Goal: Task Accomplishment & Management: Manage account settings

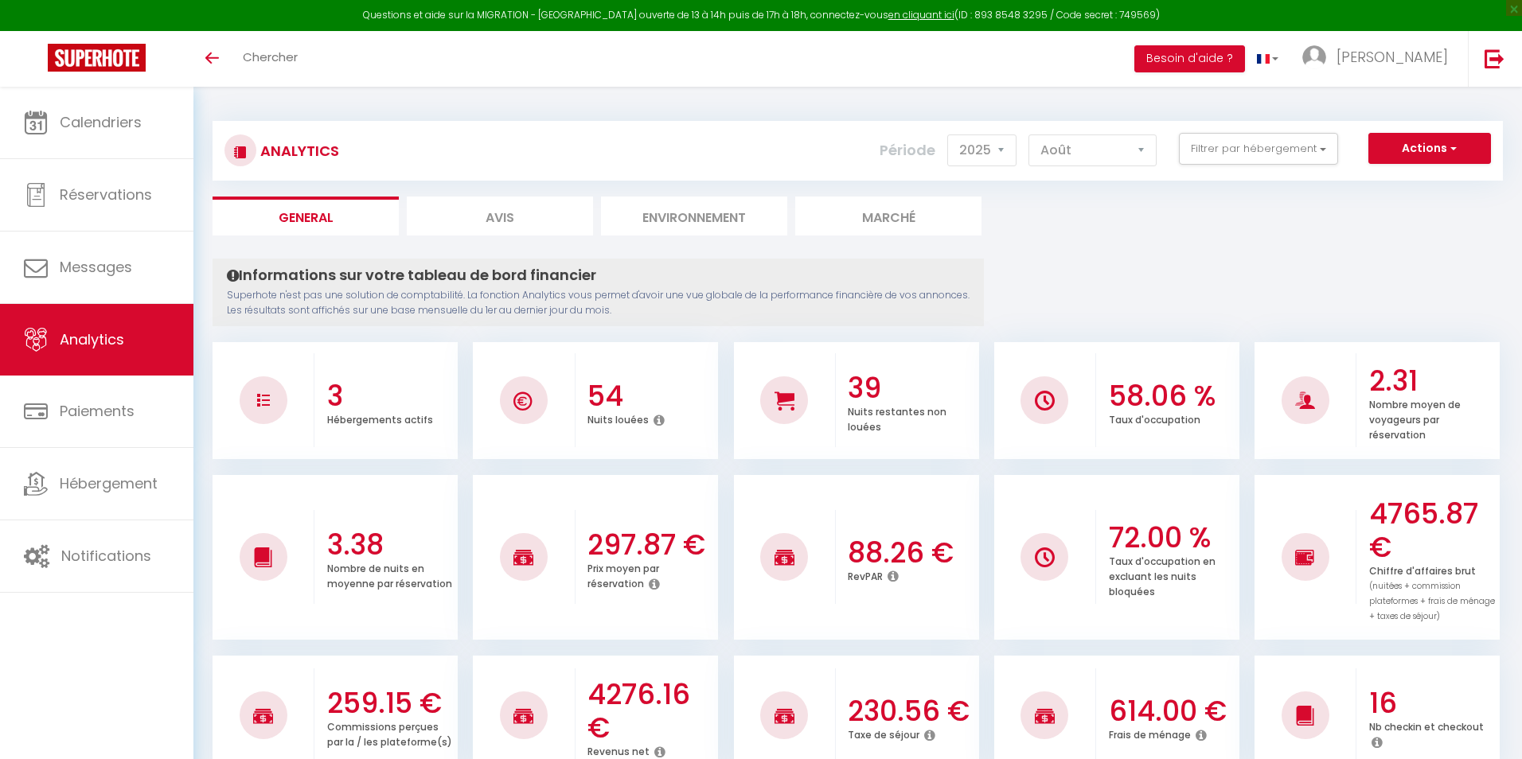
select select "2025"
select select "8"
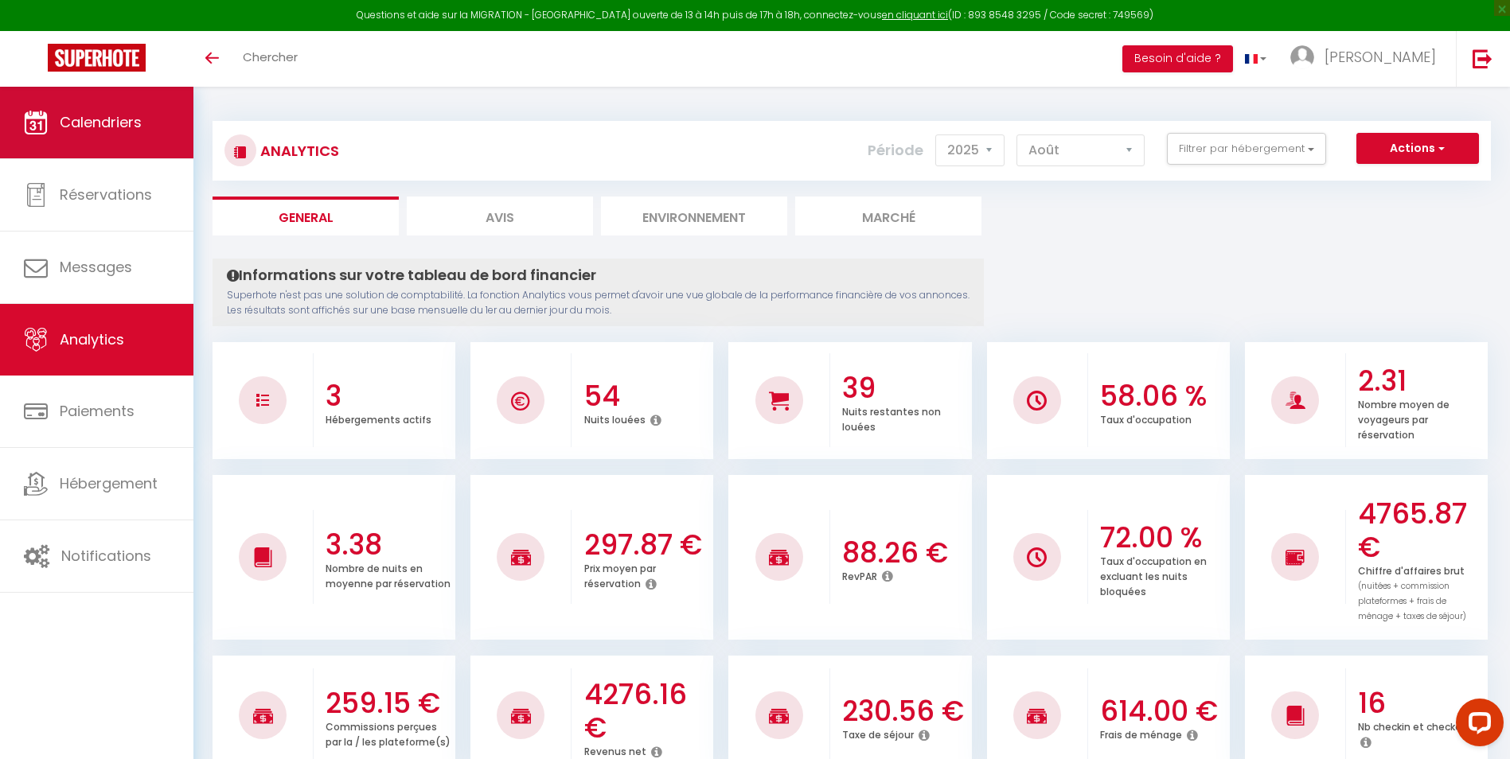
click at [93, 124] on span "Calendriers" at bounding box center [101, 122] width 82 height 20
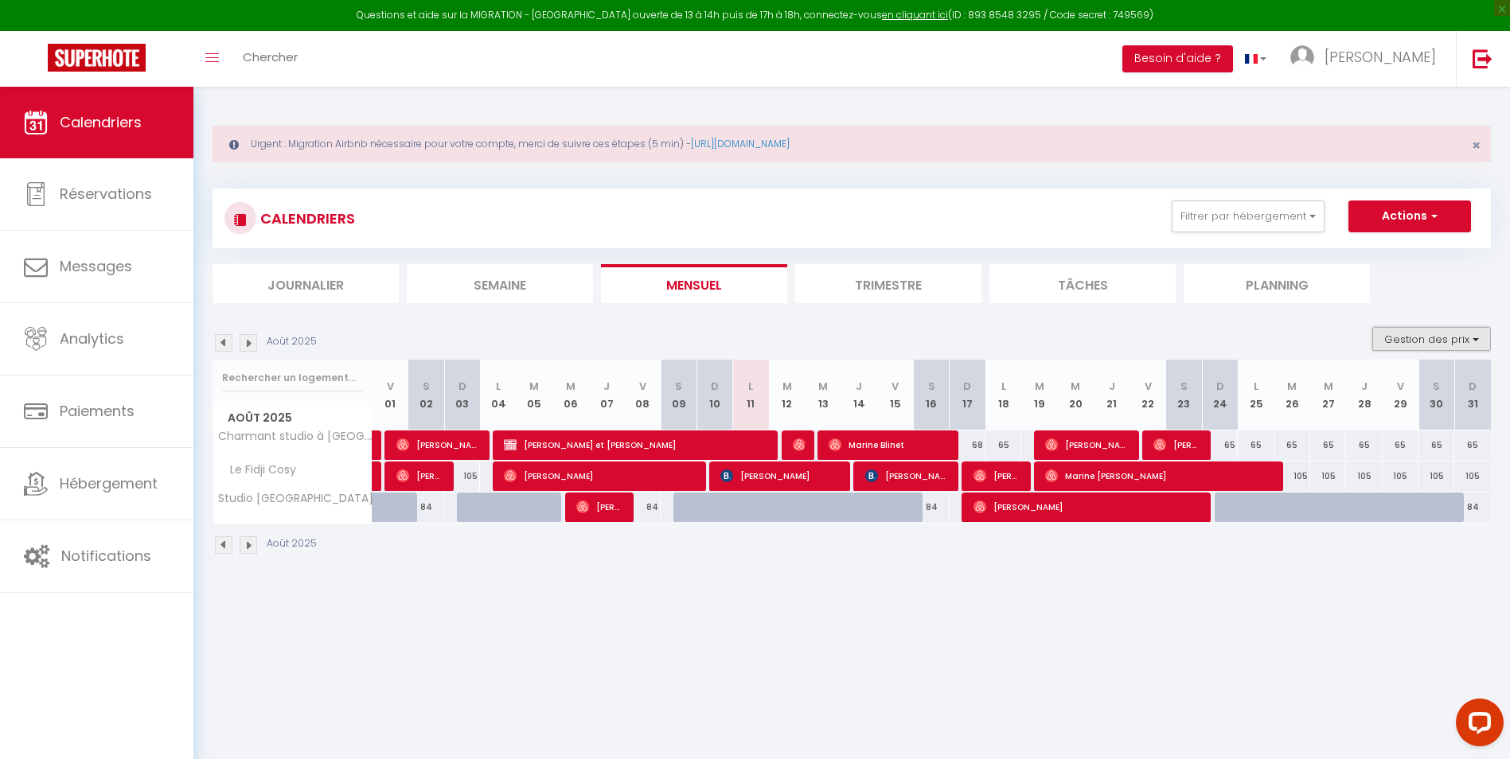
click at [1474, 337] on button "Gestion des prix" at bounding box center [1431, 339] width 119 height 24
click at [1352, 388] on input "Nb Nuits minimum" at bounding box center [1418, 388] width 143 height 16
checkbox input "true"
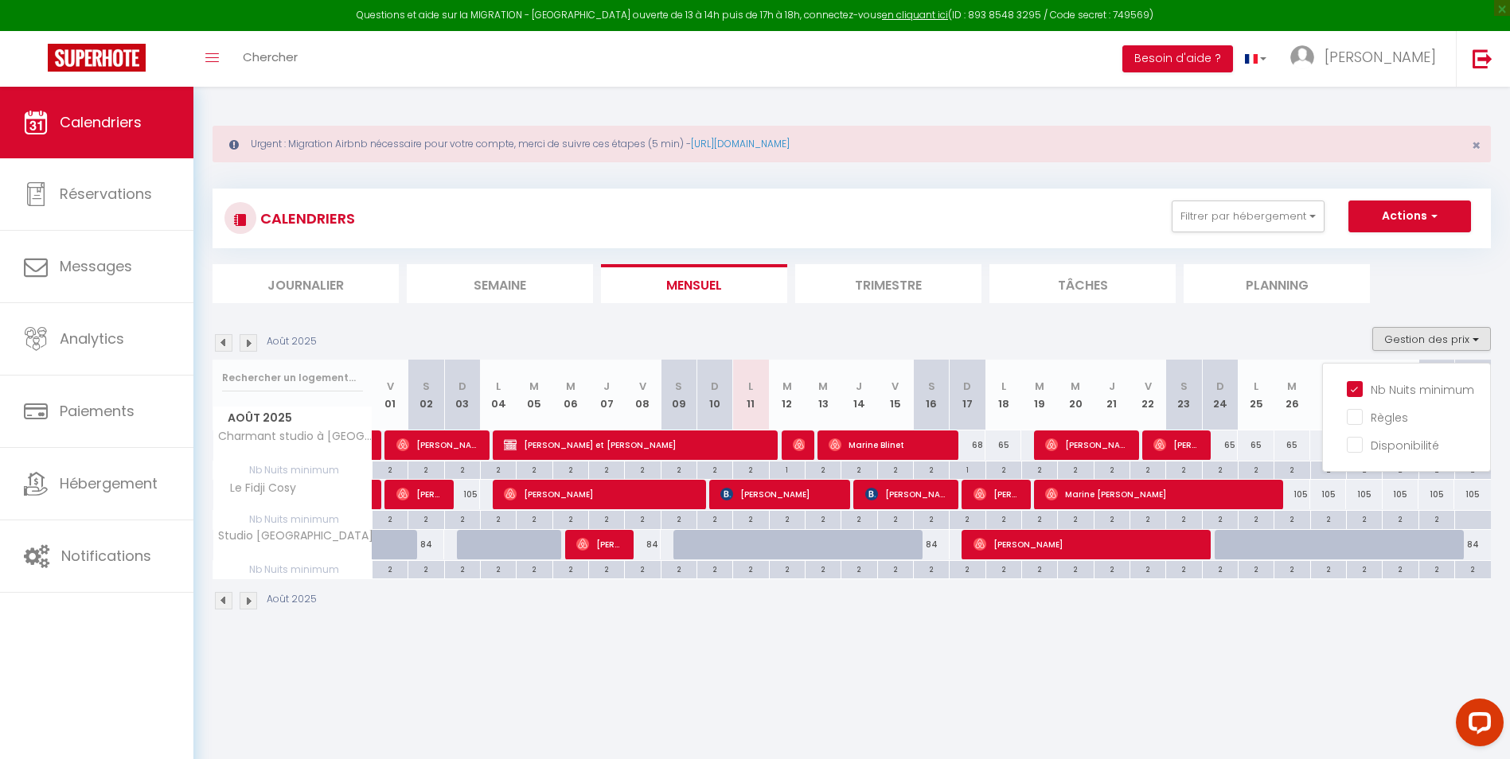
click at [1398, 626] on div "Urgent : Migration Airbnb nécessaire pour votre compte, merci de suivre ces éta…" at bounding box center [851, 366] width 1317 height 559
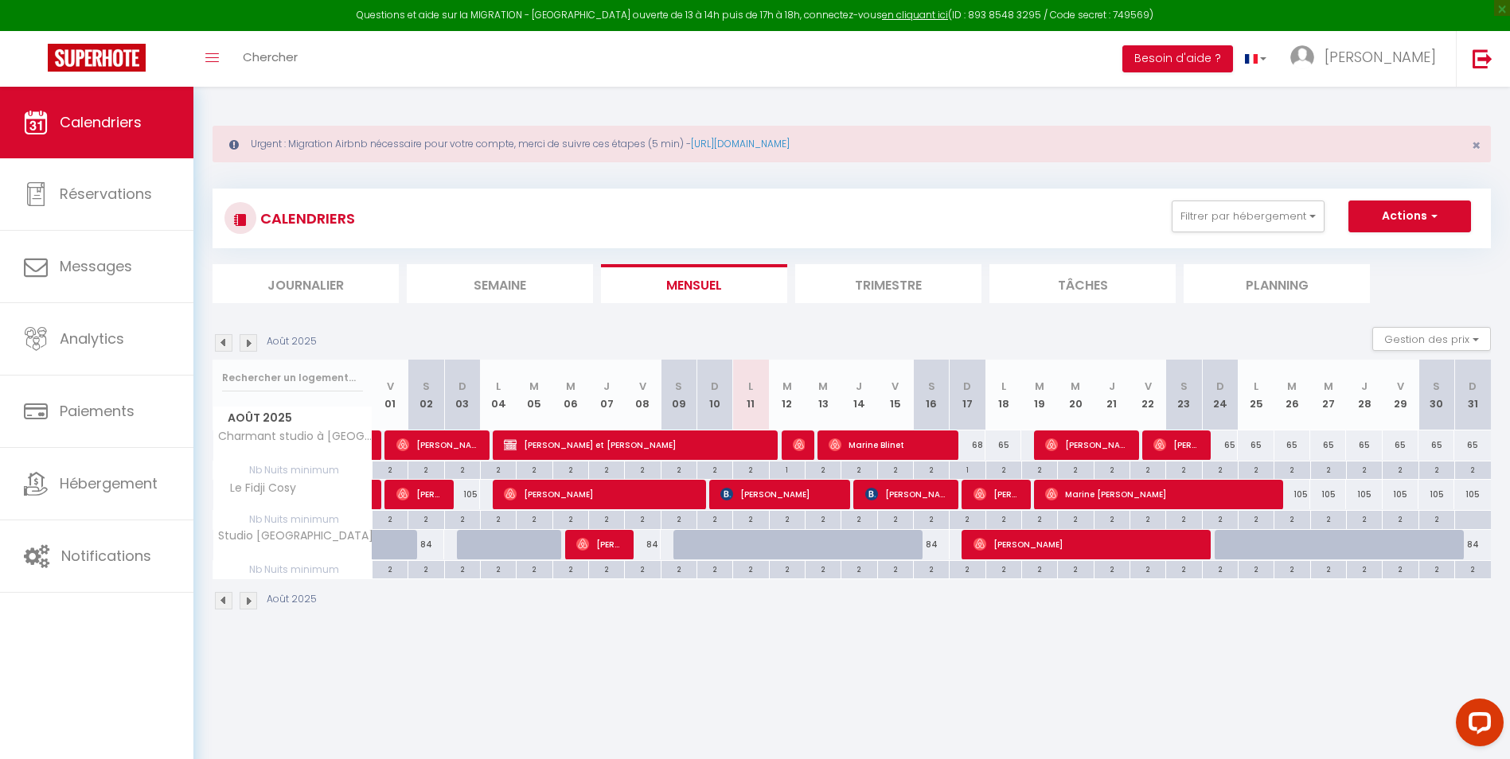
click at [1298, 499] on div "105" at bounding box center [1292, 494] width 36 height 29
type input "105"
type input "[DATE] Août 2025"
type input "Mer 27 Août 2025"
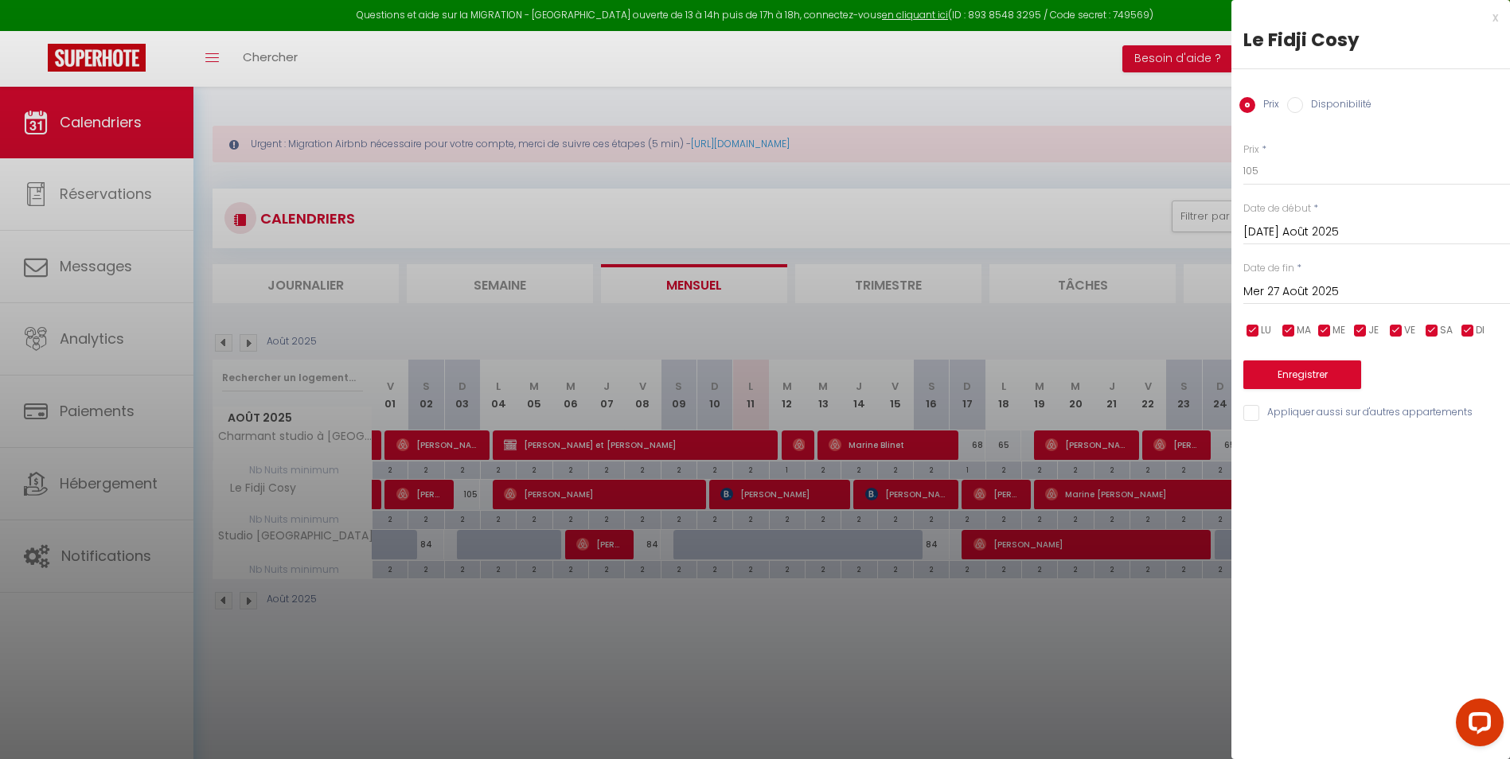
click at [1057, 681] on div at bounding box center [755, 379] width 1510 height 759
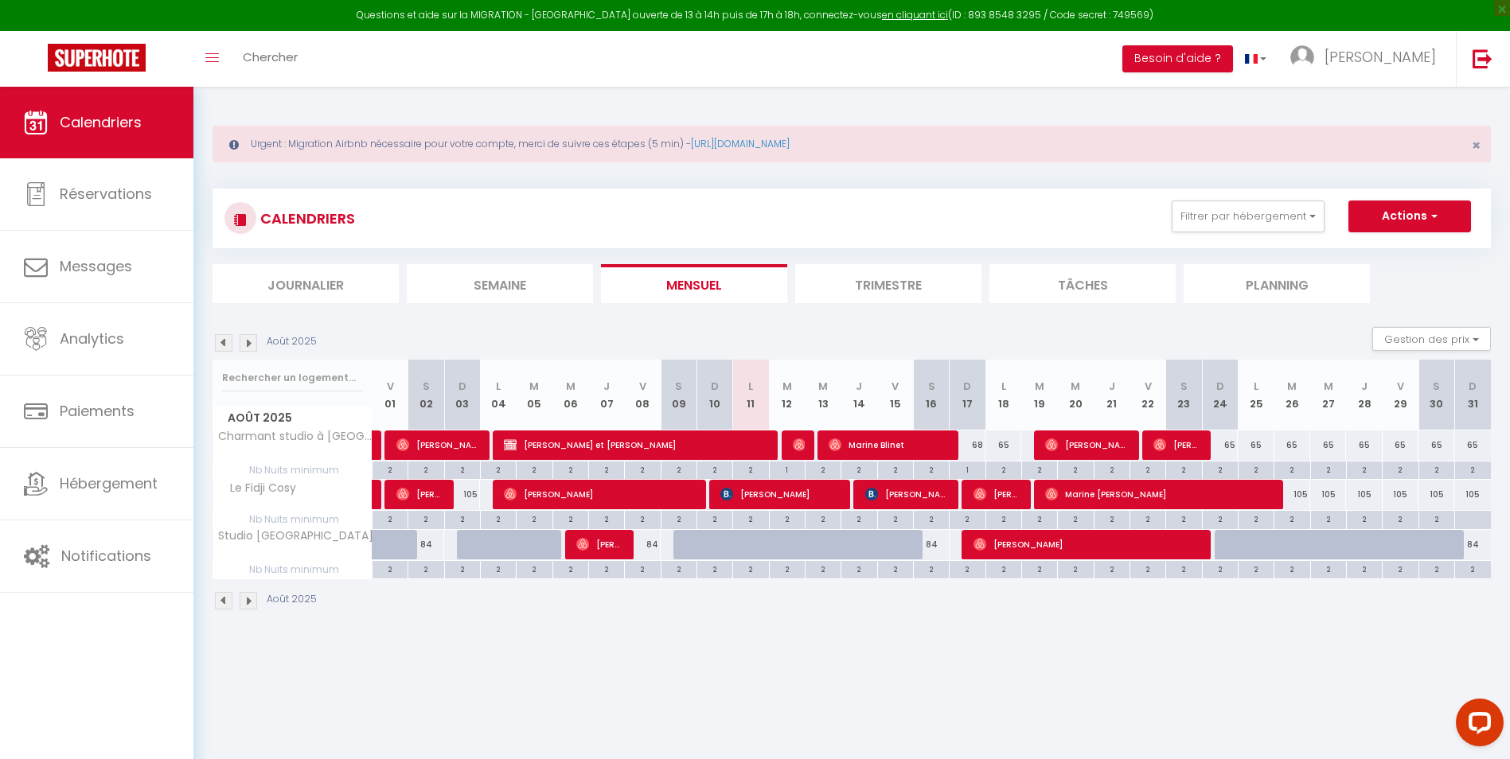
click at [1301, 497] on div "105" at bounding box center [1292, 494] width 36 height 29
type input "105"
type input "[DATE] Août 2025"
type input "Mer 27 Août 2025"
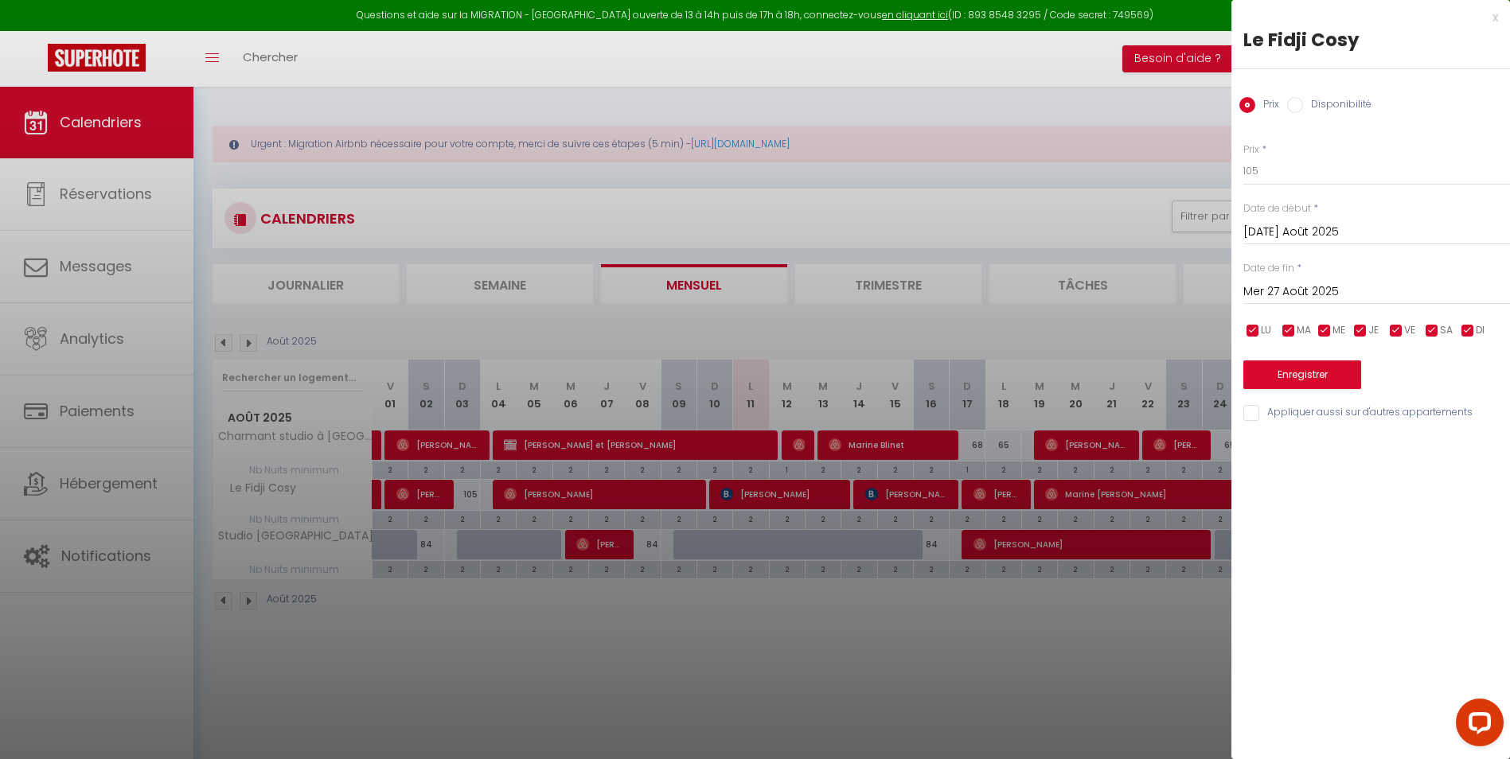
click at [1123, 674] on div at bounding box center [755, 379] width 1510 height 759
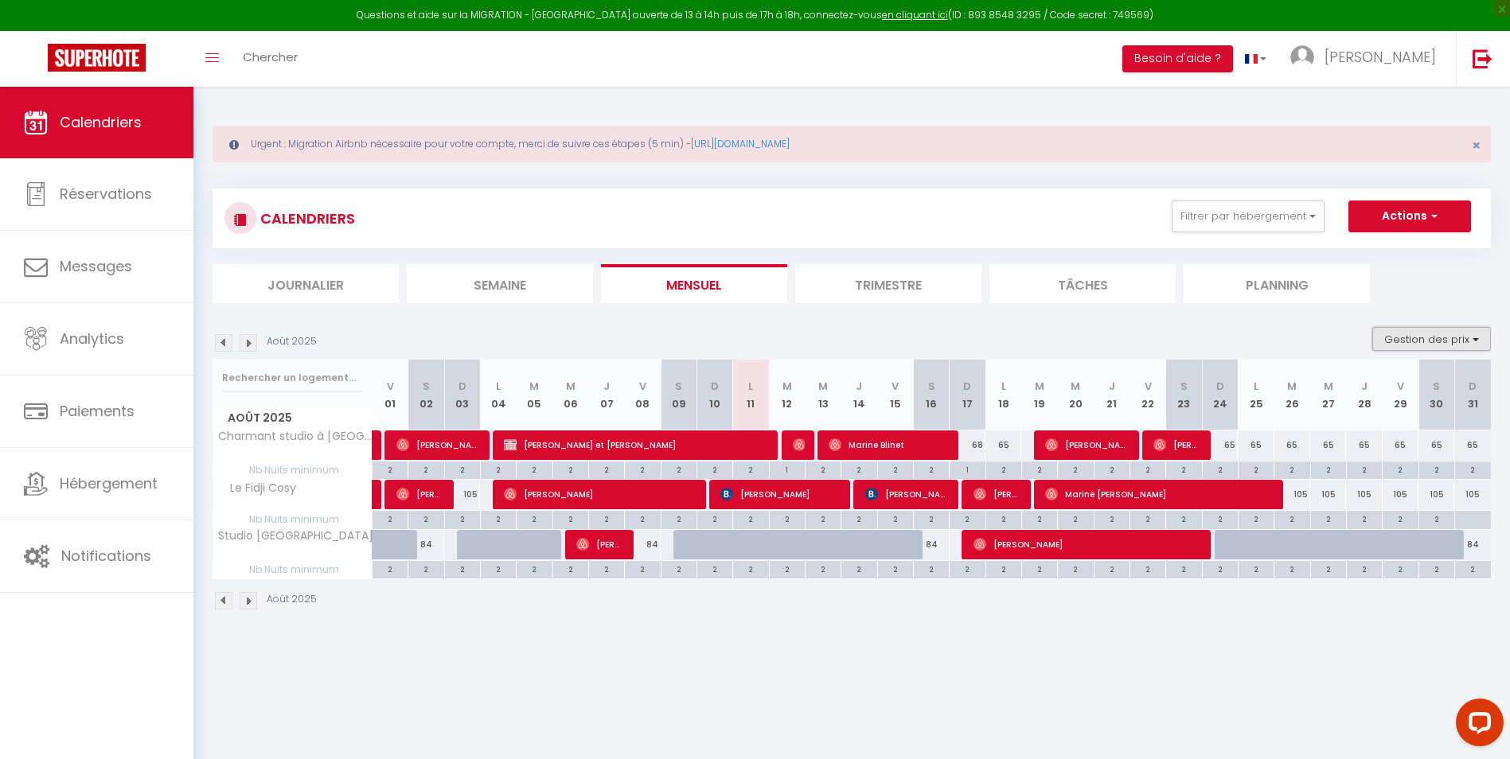
click at [1465, 338] on button "Gestion des prix" at bounding box center [1431, 339] width 119 height 24
click at [1410, 392] on input "Nb Nuits minimum" at bounding box center [1418, 388] width 143 height 16
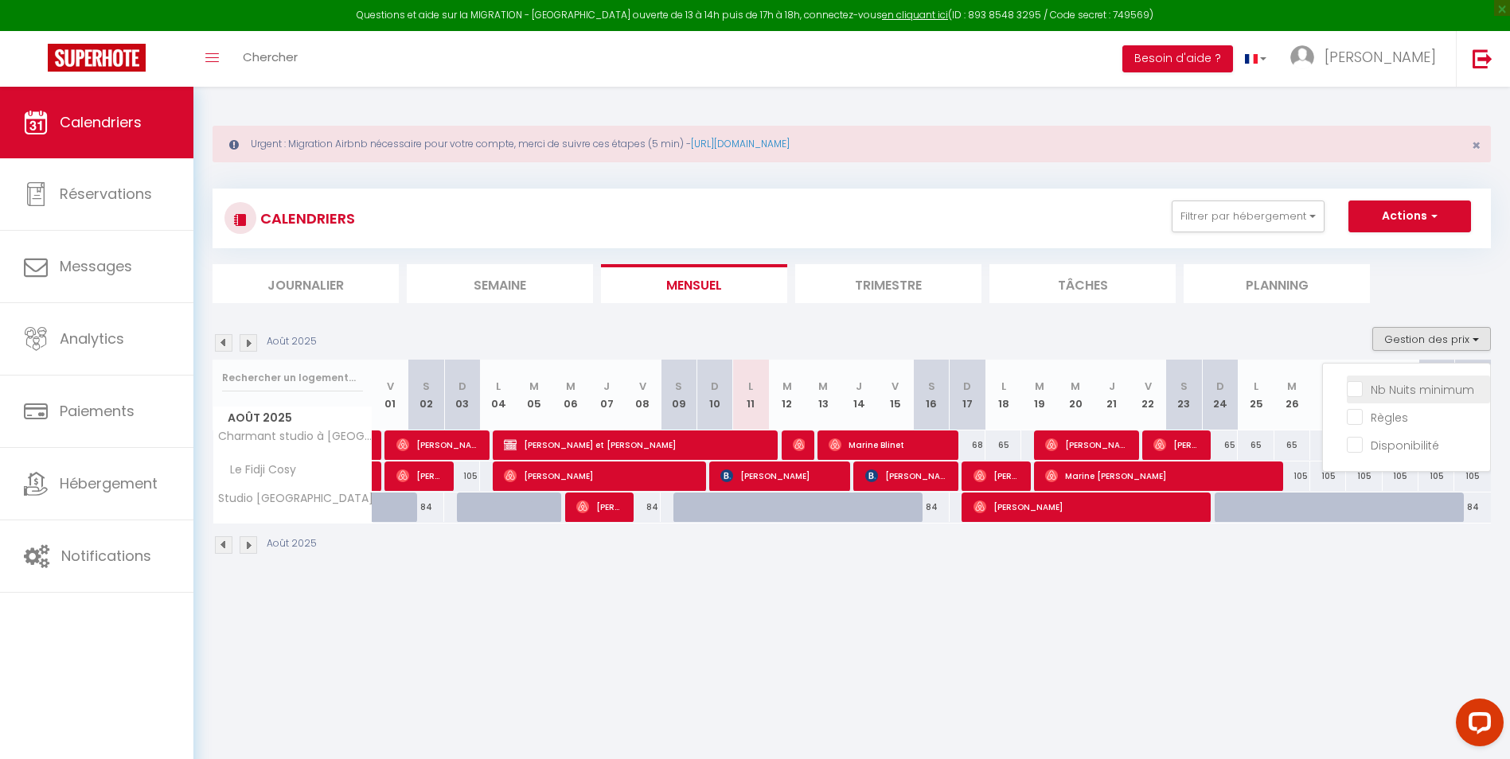
click at [1410, 392] on input "Nb Nuits minimum" at bounding box center [1418, 388] width 143 height 16
checkbox input "true"
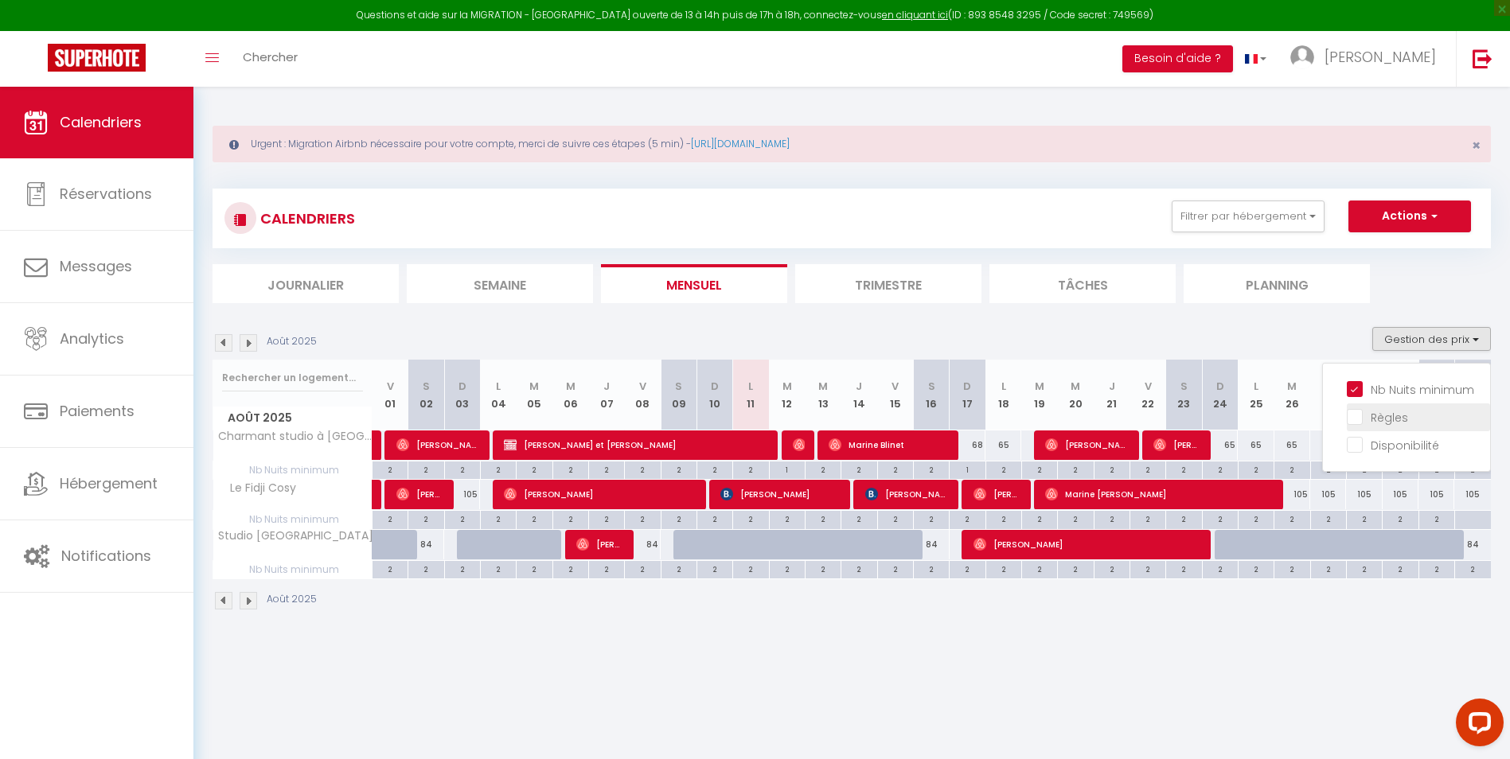
click at [1383, 423] on input "Règles" at bounding box center [1418, 416] width 143 height 16
checkbox input "true"
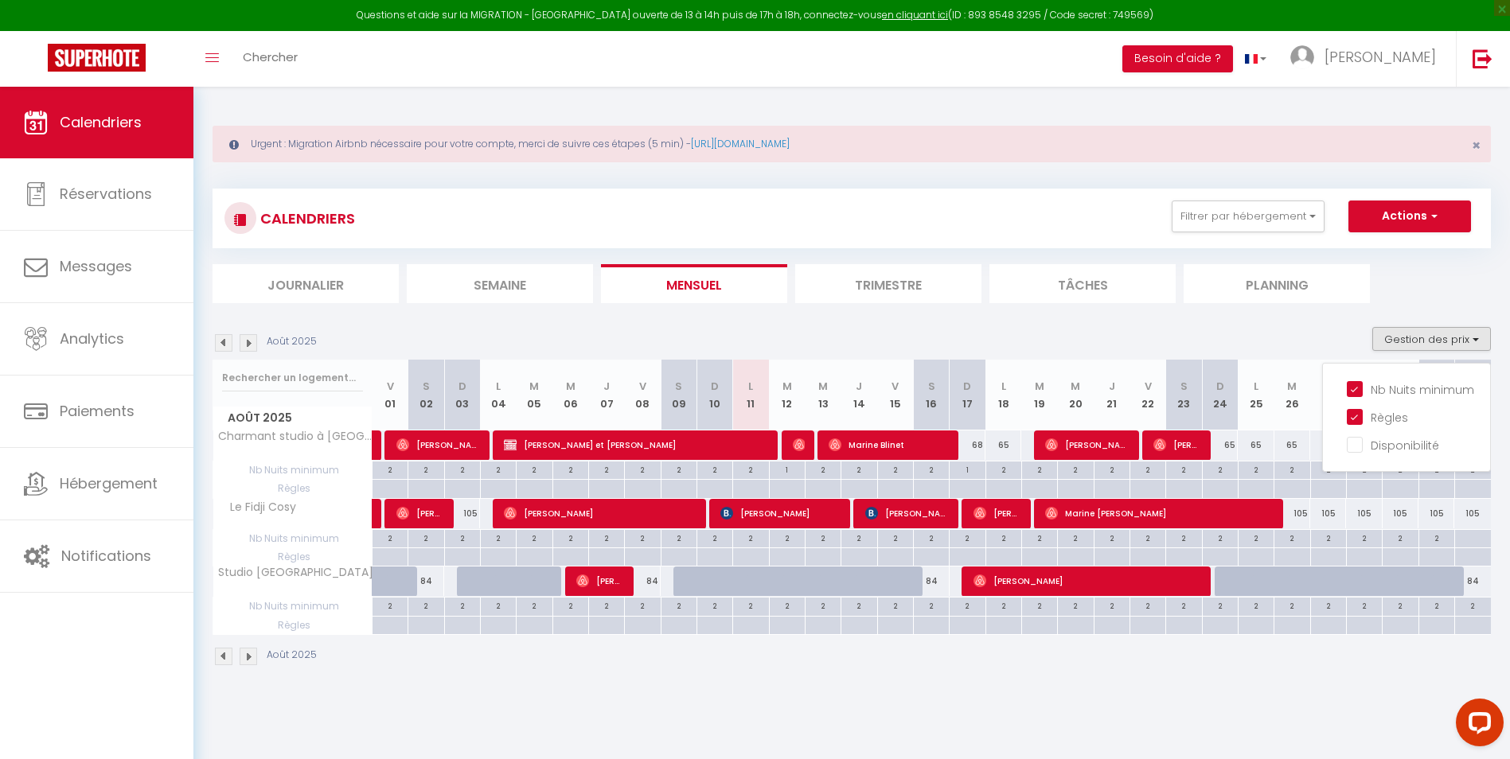
click at [1290, 407] on th "M 26" at bounding box center [1292, 395] width 36 height 71
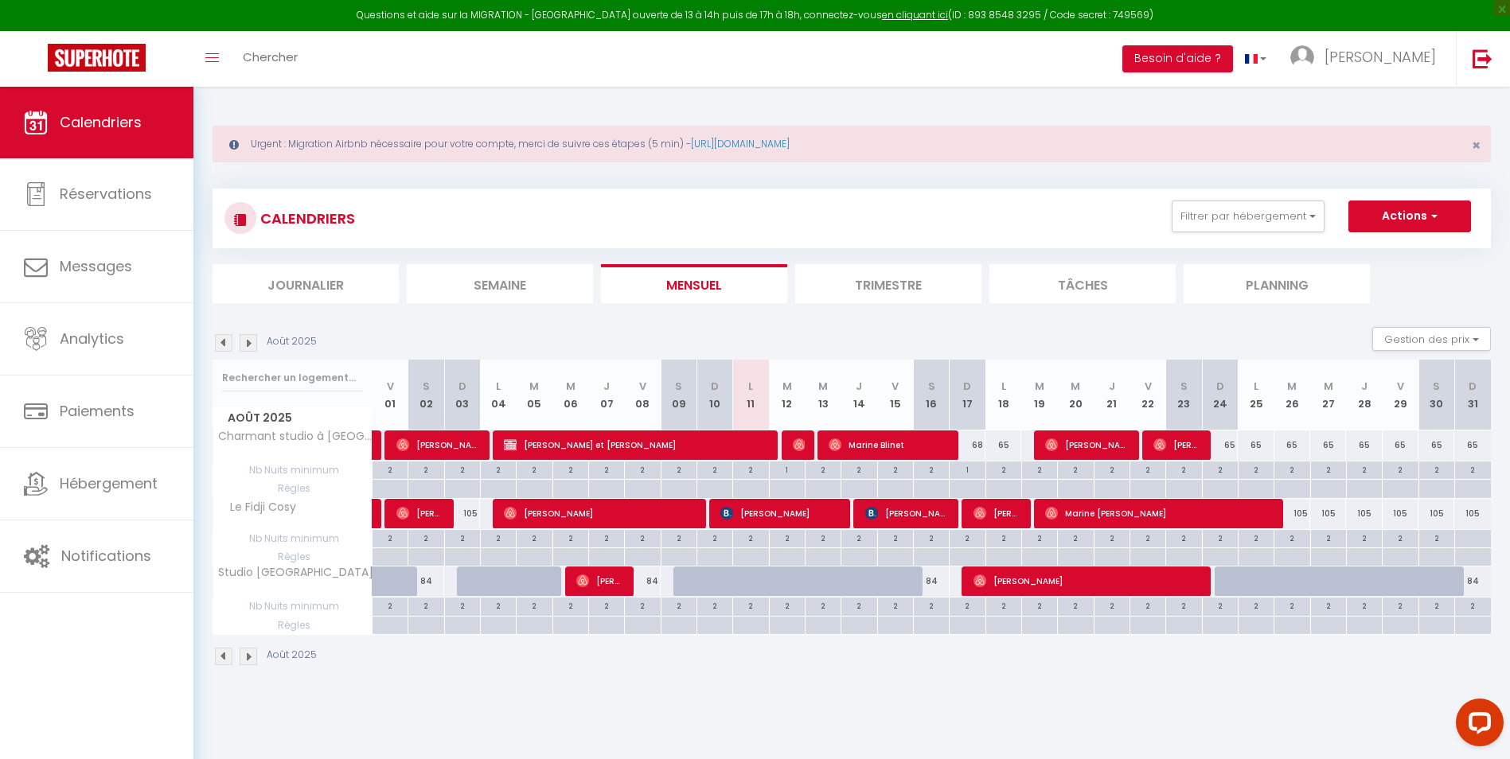
click at [1290, 399] on th "M 26" at bounding box center [1292, 395] width 36 height 71
click at [1300, 514] on div "105" at bounding box center [1292, 513] width 36 height 29
type input "105"
type input "[DATE] Août 2025"
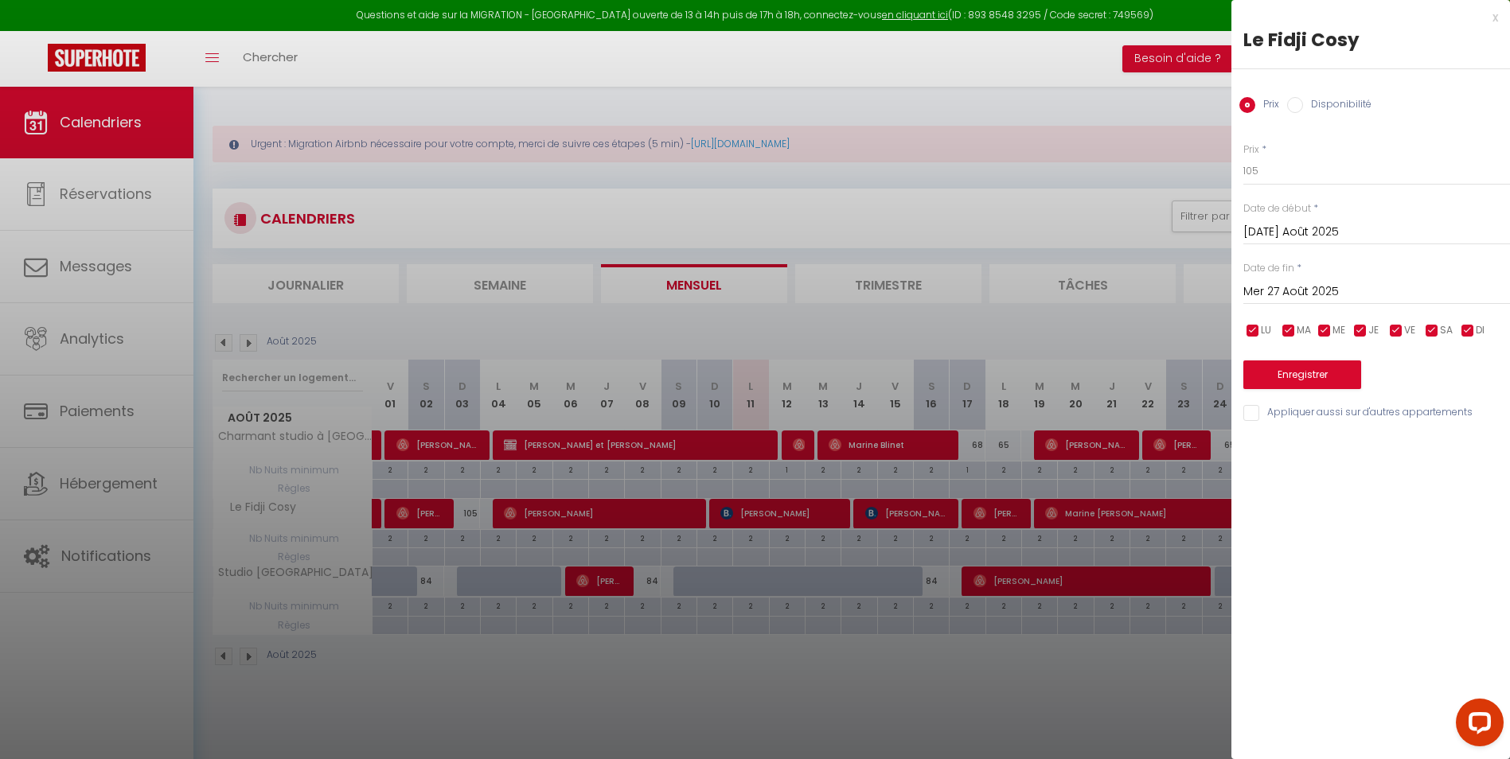
click at [1329, 291] on input "Mer 27 Août 2025" at bounding box center [1376, 292] width 267 height 21
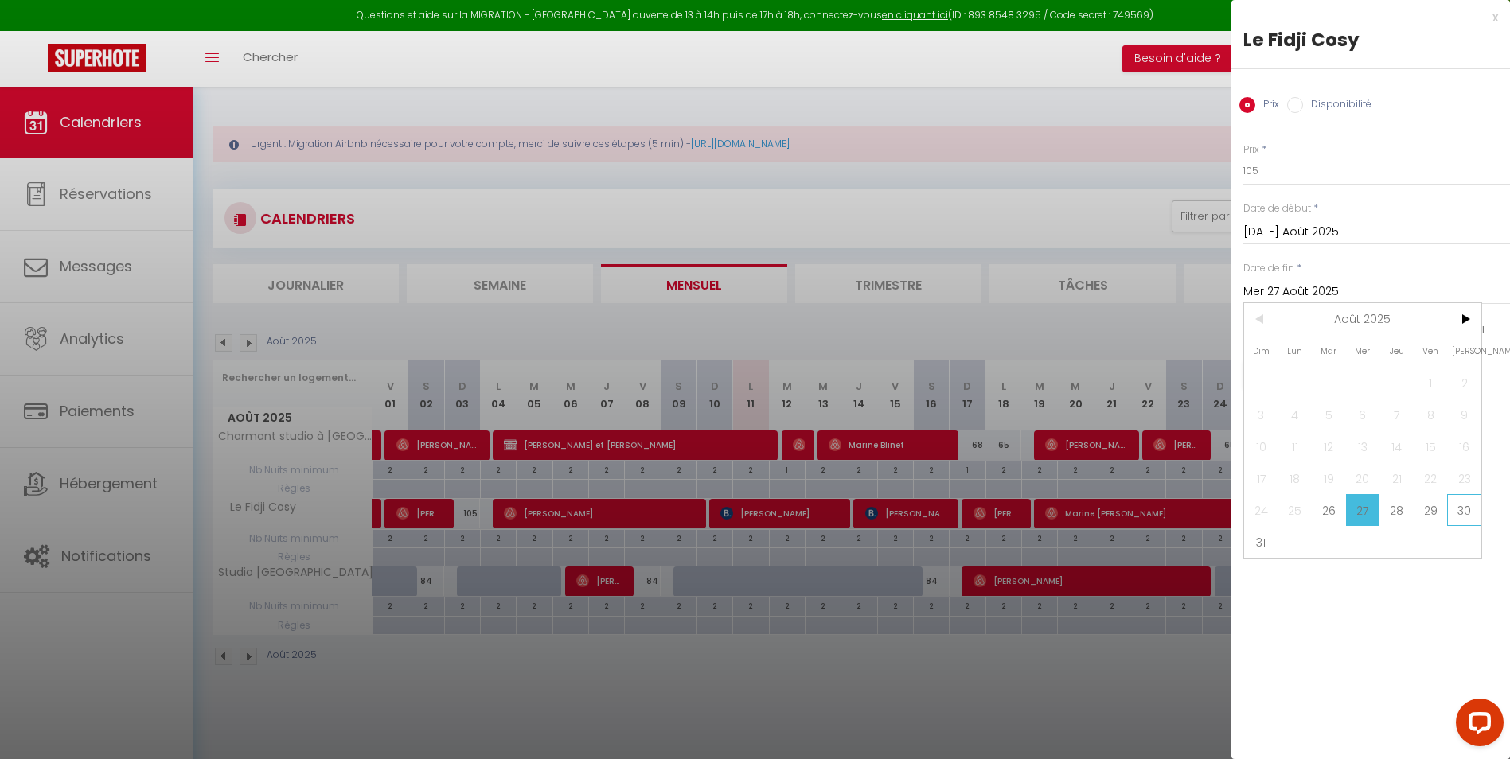
click at [1461, 504] on span "30" at bounding box center [1464, 510] width 34 height 32
type input "[PERSON_NAME] 30 Août 2025"
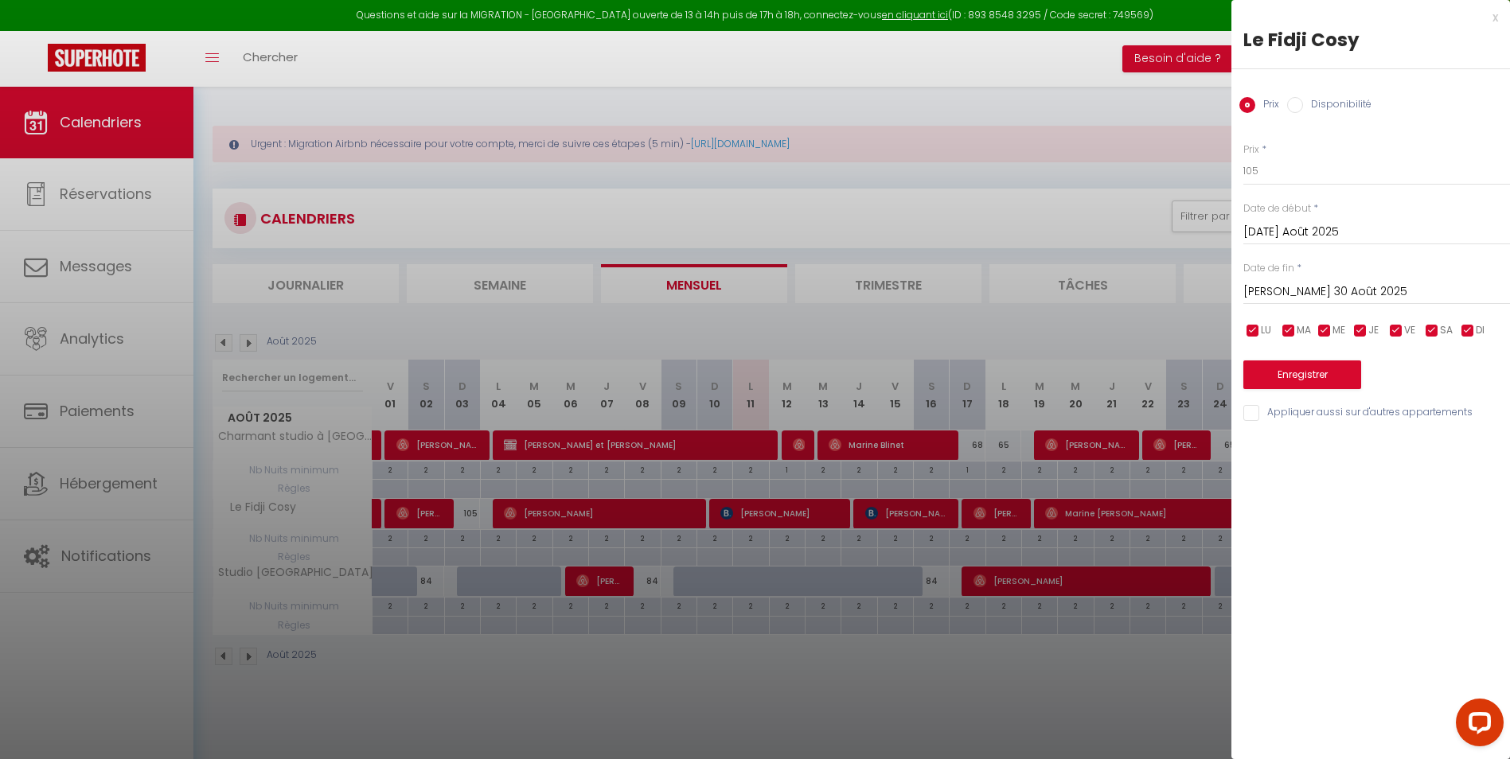
click at [1085, 727] on div at bounding box center [755, 379] width 1510 height 759
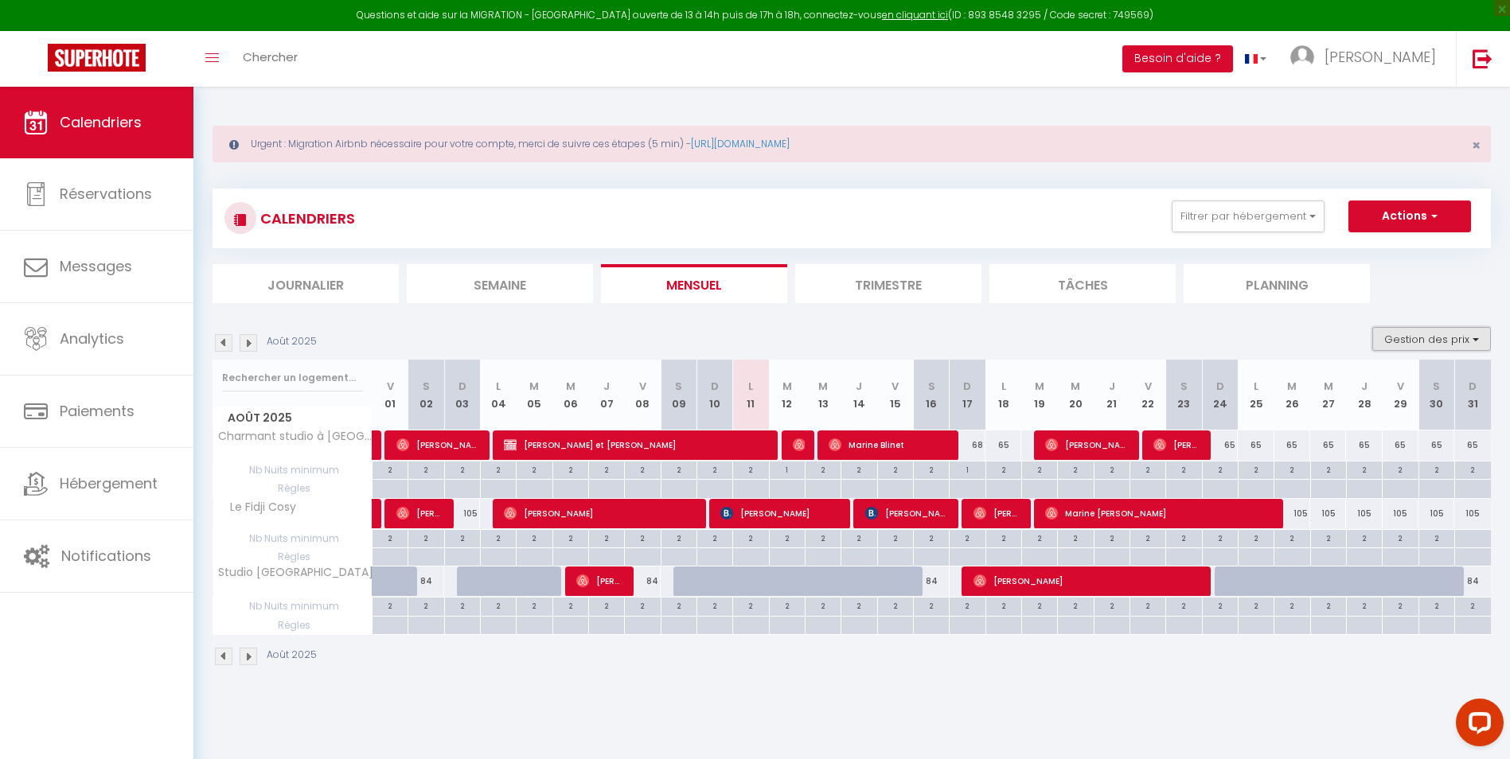
click at [1466, 338] on button "Gestion des prix" at bounding box center [1431, 339] width 119 height 24
click at [1352, 420] on input "Règles" at bounding box center [1418, 416] width 143 height 16
checkbox input "false"
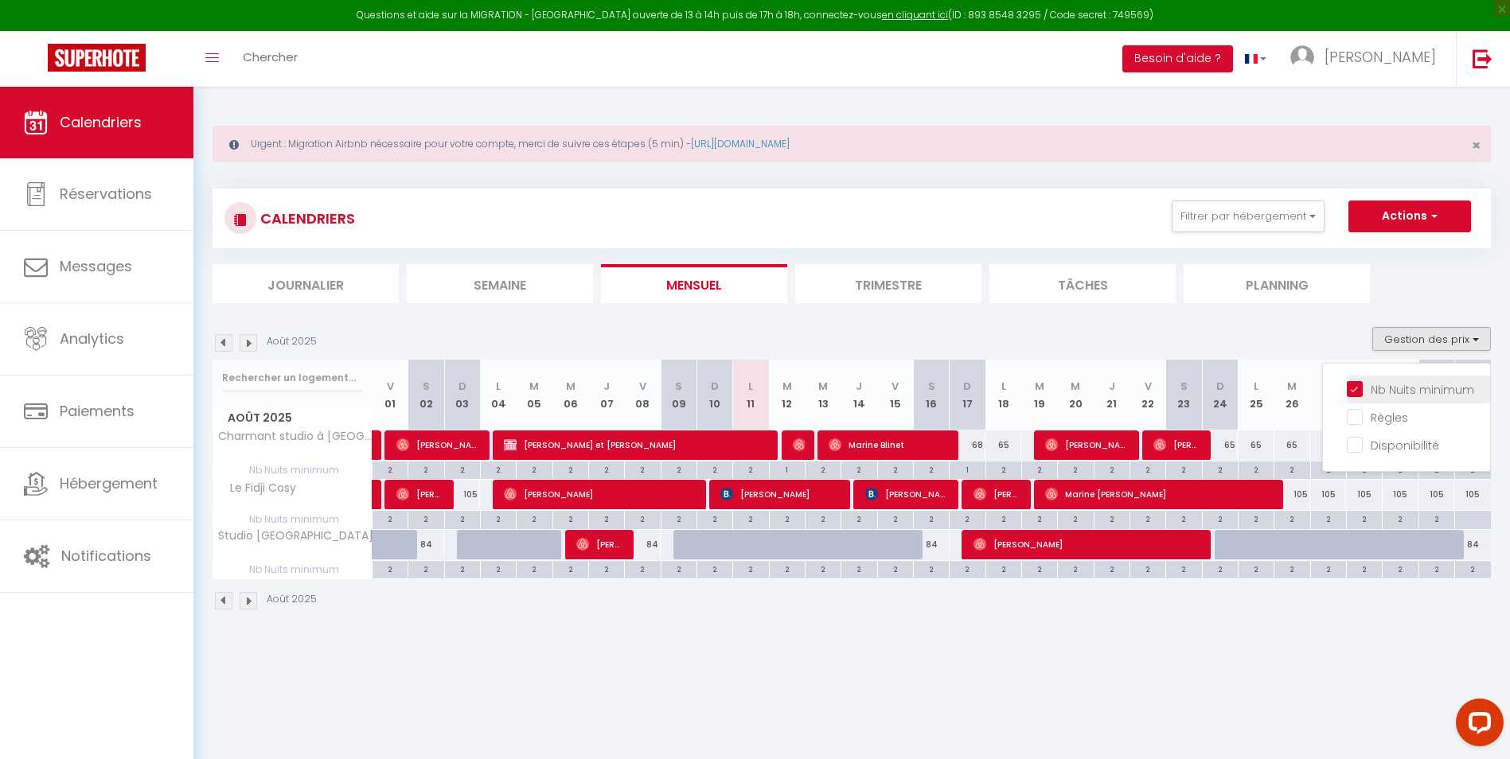
click at [1387, 388] on input "Nb Nuits minimum" at bounding box center [1418, 388] width 143 height 16
checkbox input "false"
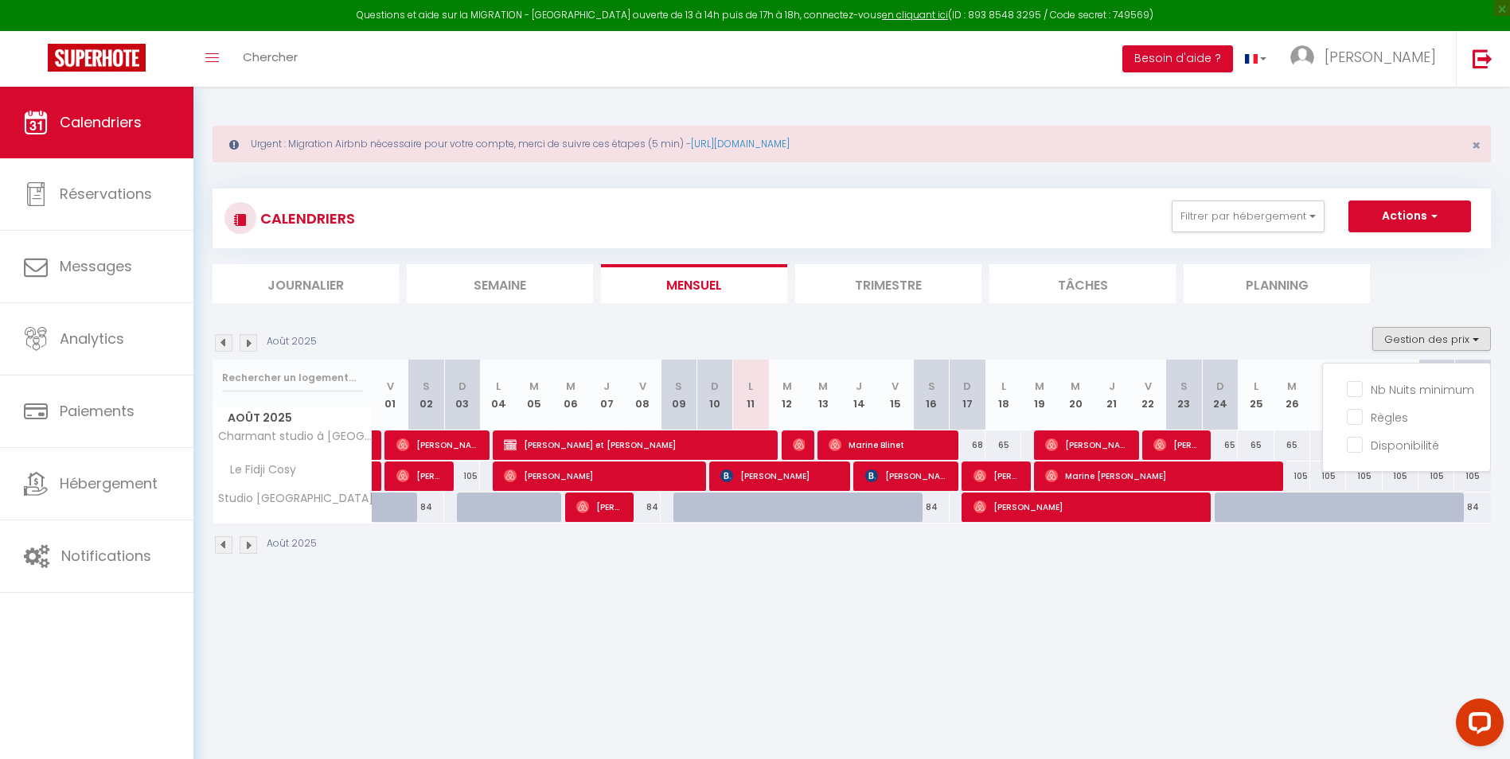
drag, startPoint x: 1296, startPoint y: 642, endPoint x: 1310, endPoint y: 570, distance: 73.8
click at [1296, 638] on body "Questions et aide sur la MIGRATION - [GEOGRAPHIC_DATA] ouverte de 13 à 14h puis…" at bounding box center [755, 466] width 1510 height 759
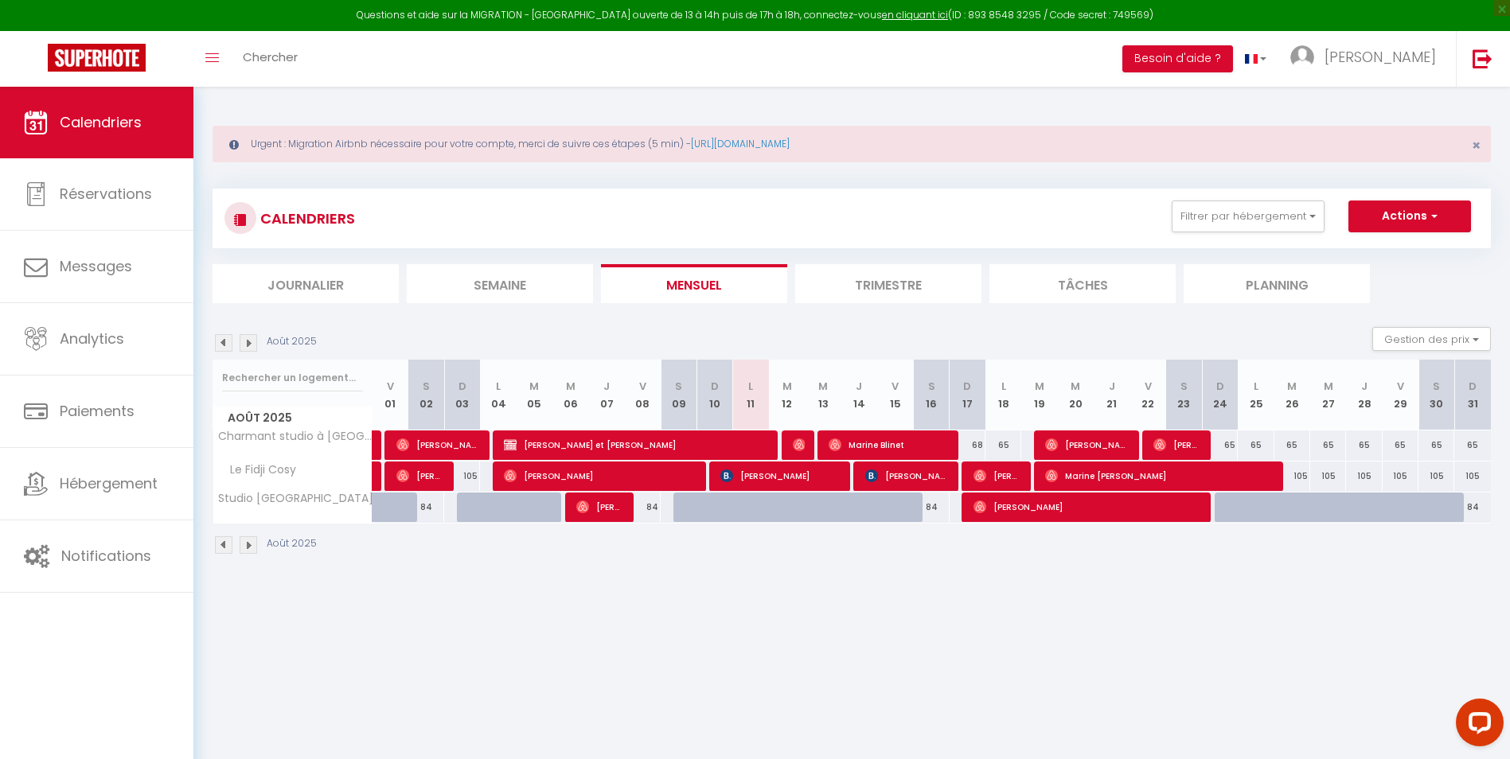
click at [1299, 475] on div "105" at bounding box center [1292, 476] width 36 height 29
type input "105"
type input "[DATE] Août 2025"
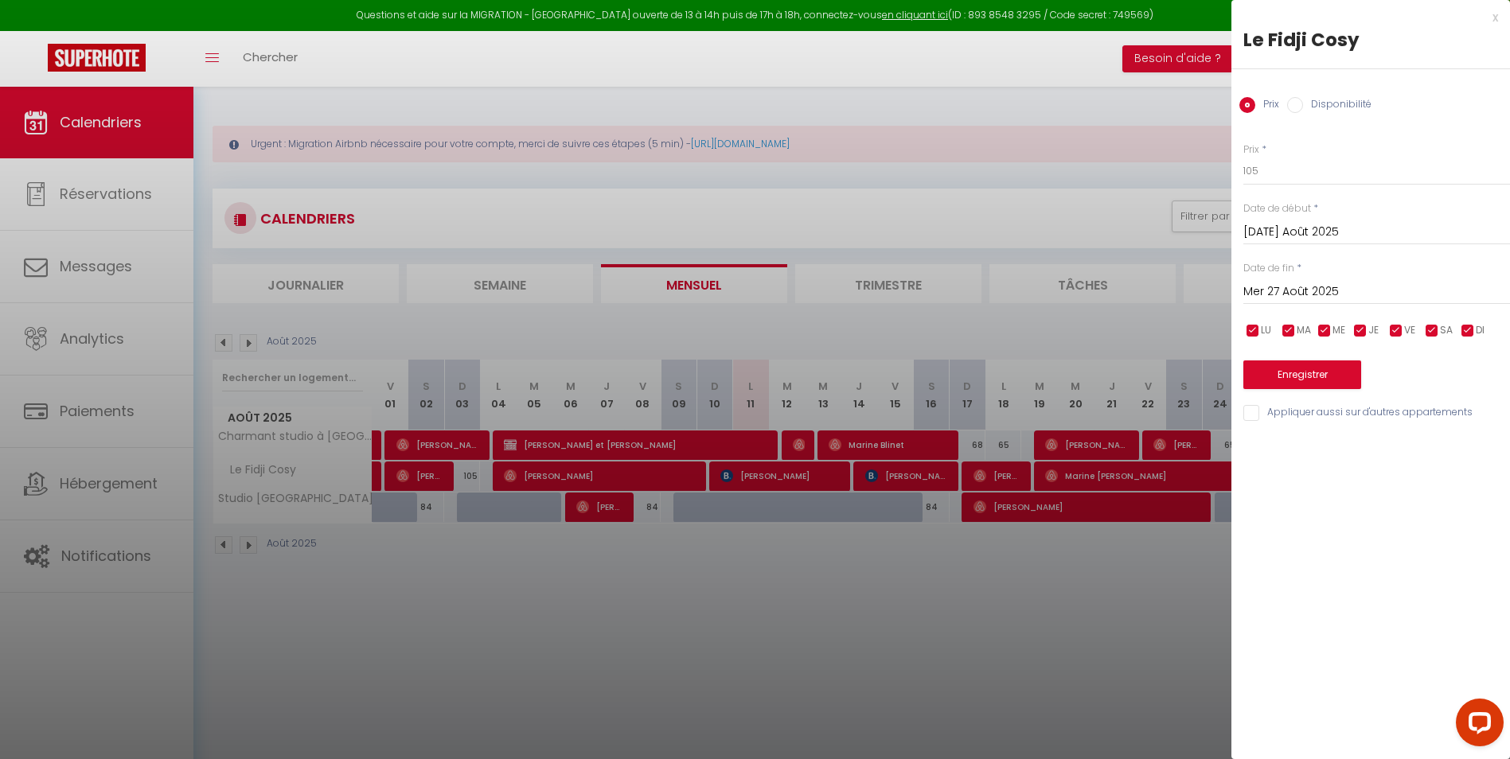
click at [1305, 289] on input "Mer 27 Août 2025" at bounding box center [1376, 292] width 267 height 21
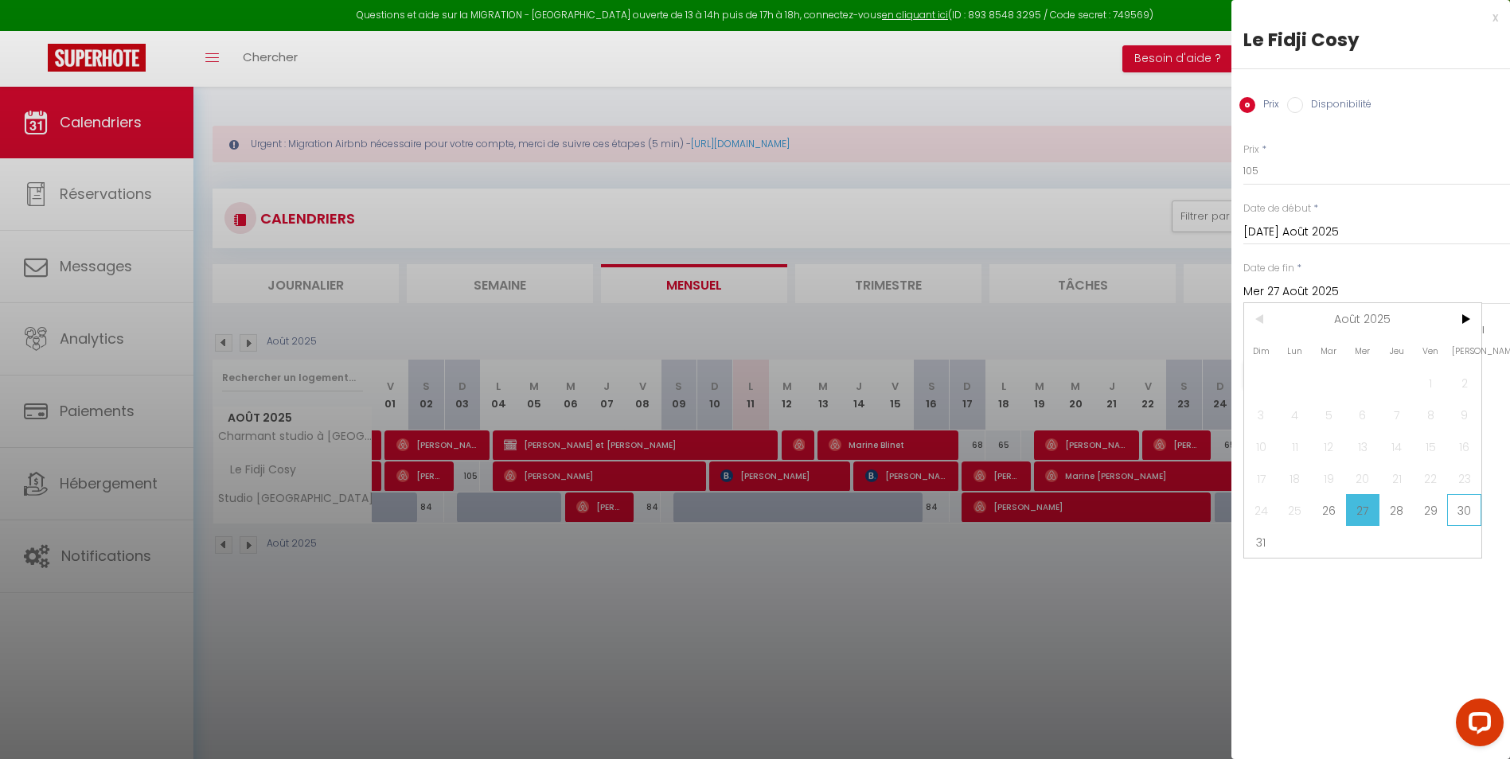
click at [1461, 504] on span "30" at bounding box center [1464, 510] width 34 height 32
type input "[PERSON_NAME] 30 Août 2025"
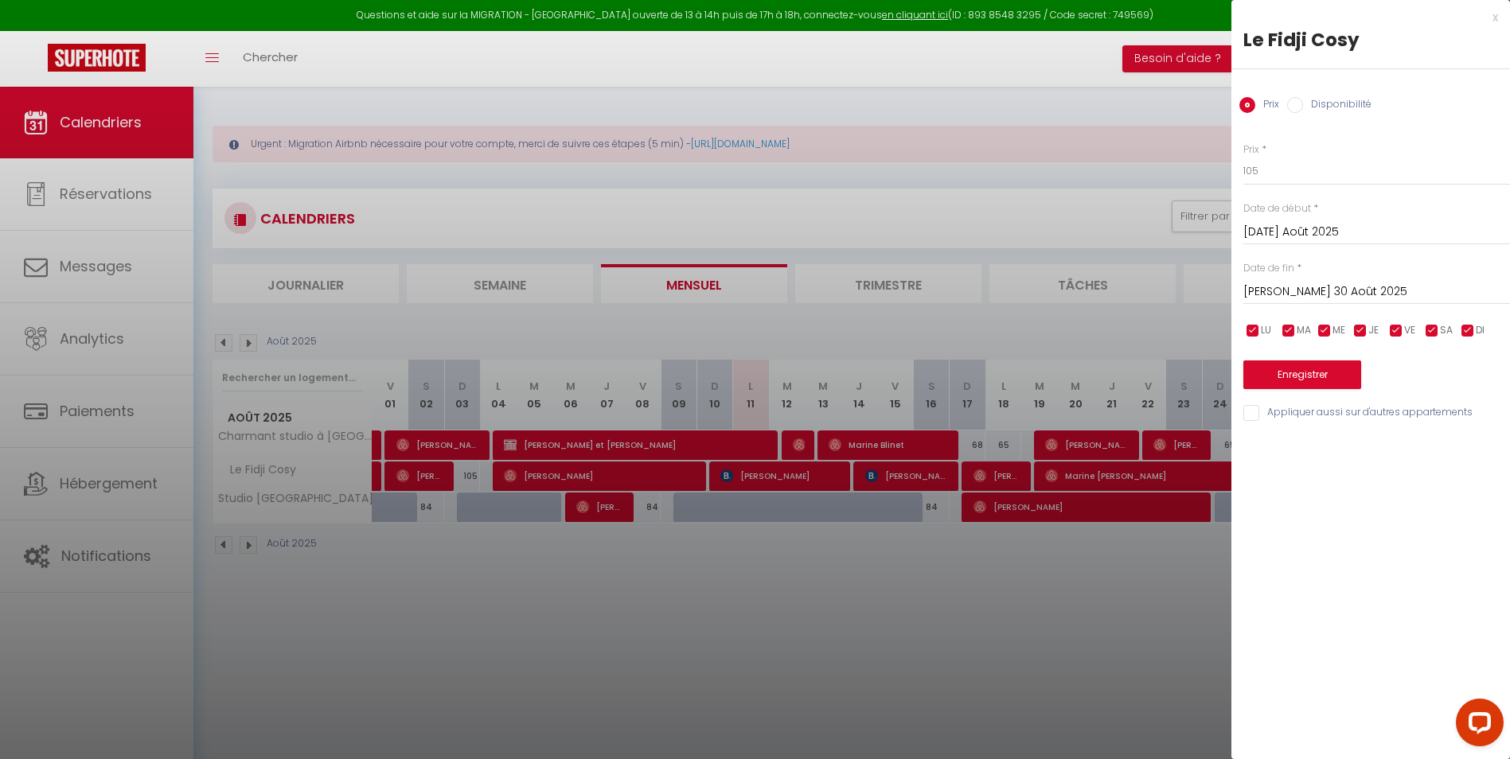
click at [1127, 599] on div at bounding box center [755, 379] width 1510 height 759
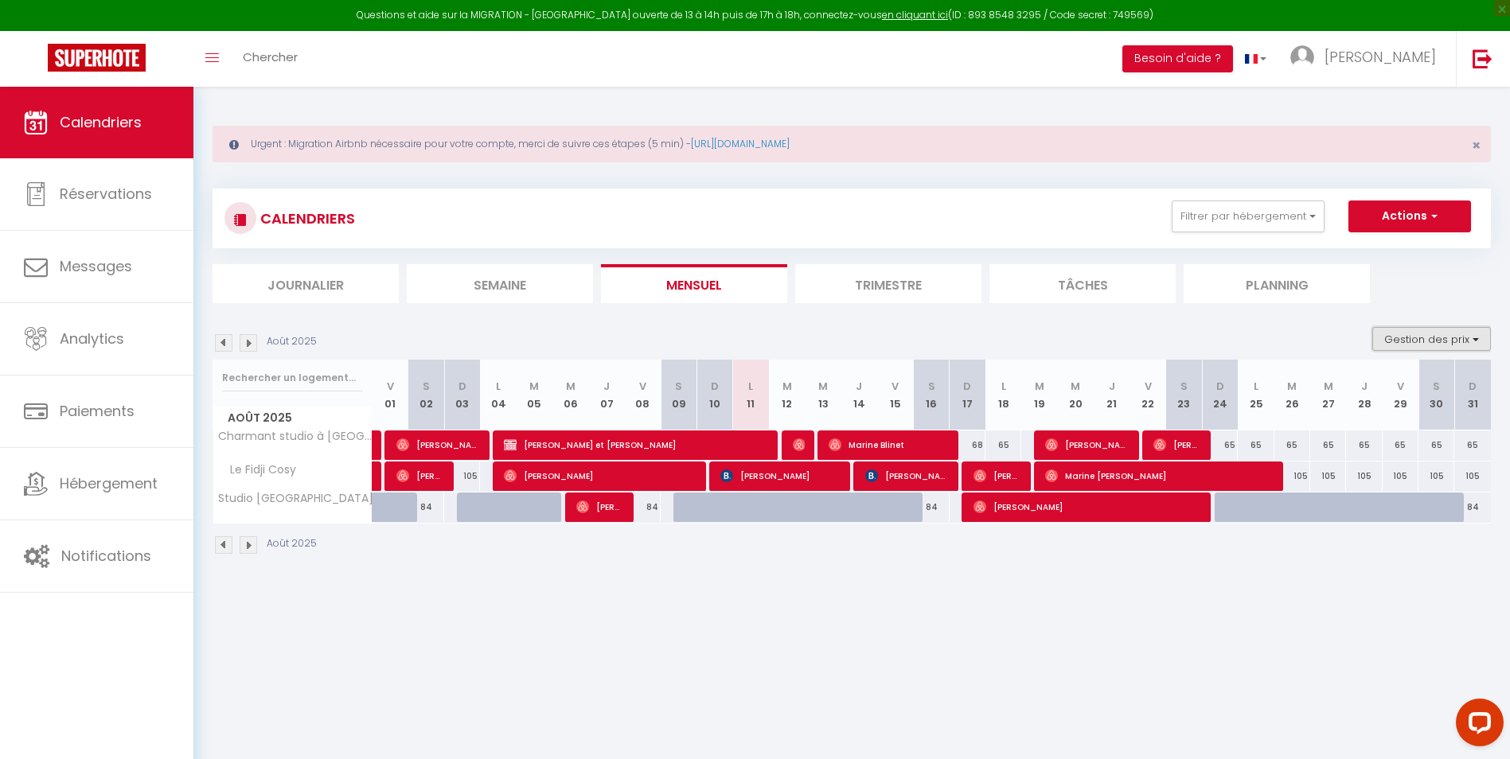
click at [1477, 329] on button "Gestion des prix" at bounding box center [1431, 339] width 119 height 24
drag, startPoint x: 1356, startPoint y: 389, endPoint x: 1388, endPoint y: 424, distance: 47.3
click at [1356, 388] on input "Nb Nuits minimum" at bounding box center [1418, 388] width 143 height 16
checkbox input "true"
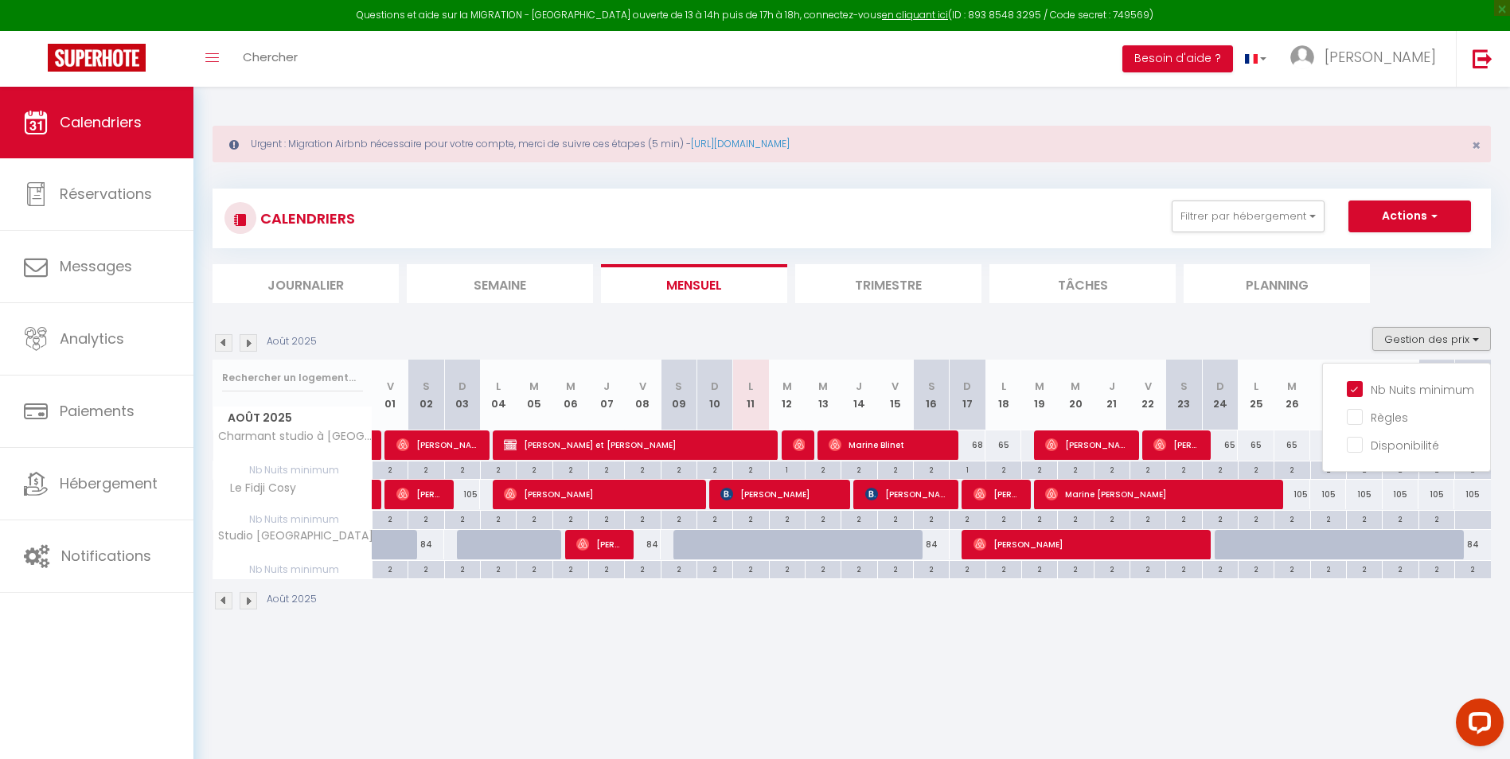
click at [1262, 681] on body "Questions et aide sur la MIGRATION - [GEOGRAPHIC_DATA] ouverte de 13 à 14h puis…" at bounding box center [755, 466] width 1510 height 759
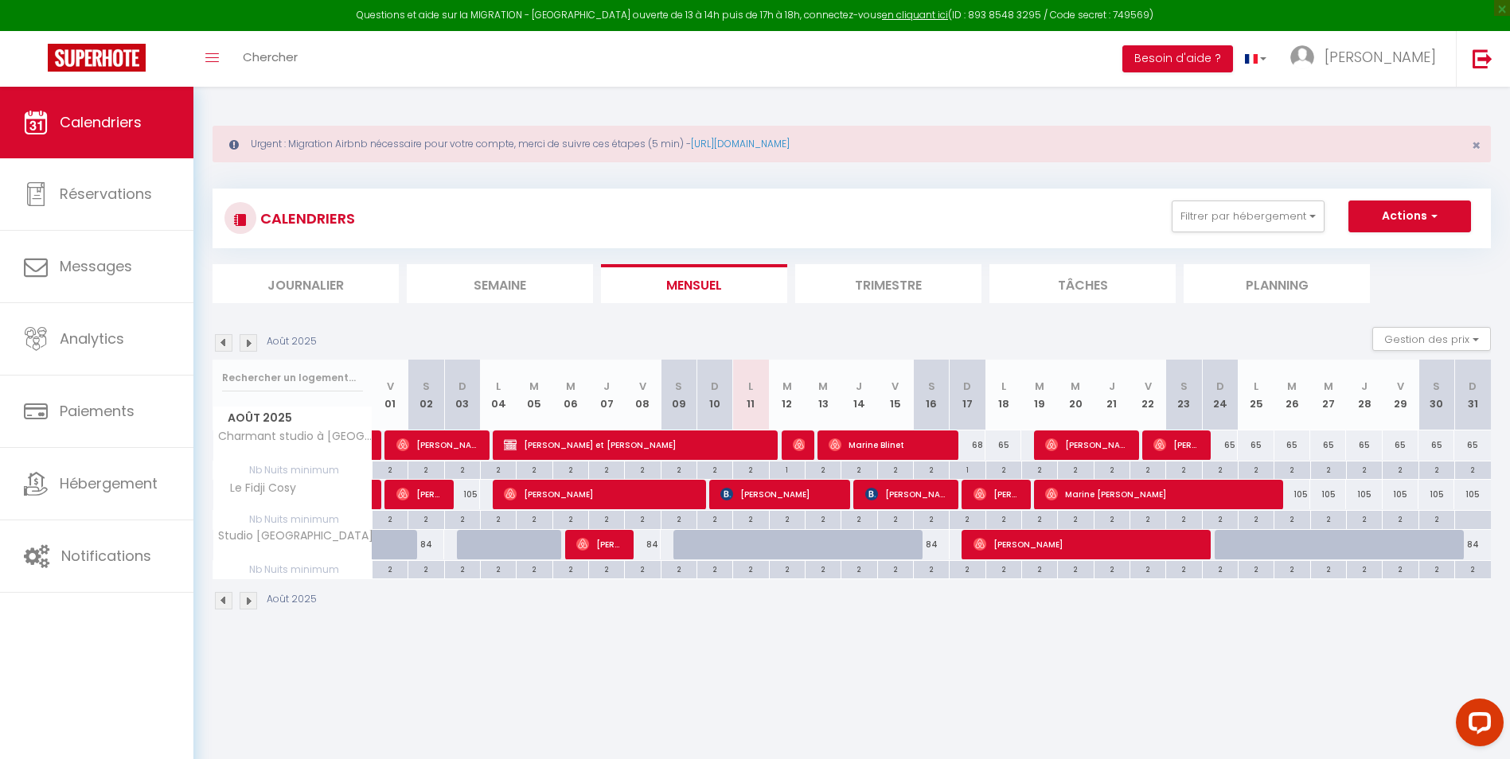
click at [1300, 488] on div "105" at bounding box center [1292, 494] width 36 height 29
type input "105"
type input "[DATE] Août 2025"
type input "Mer 27 Août 2025"
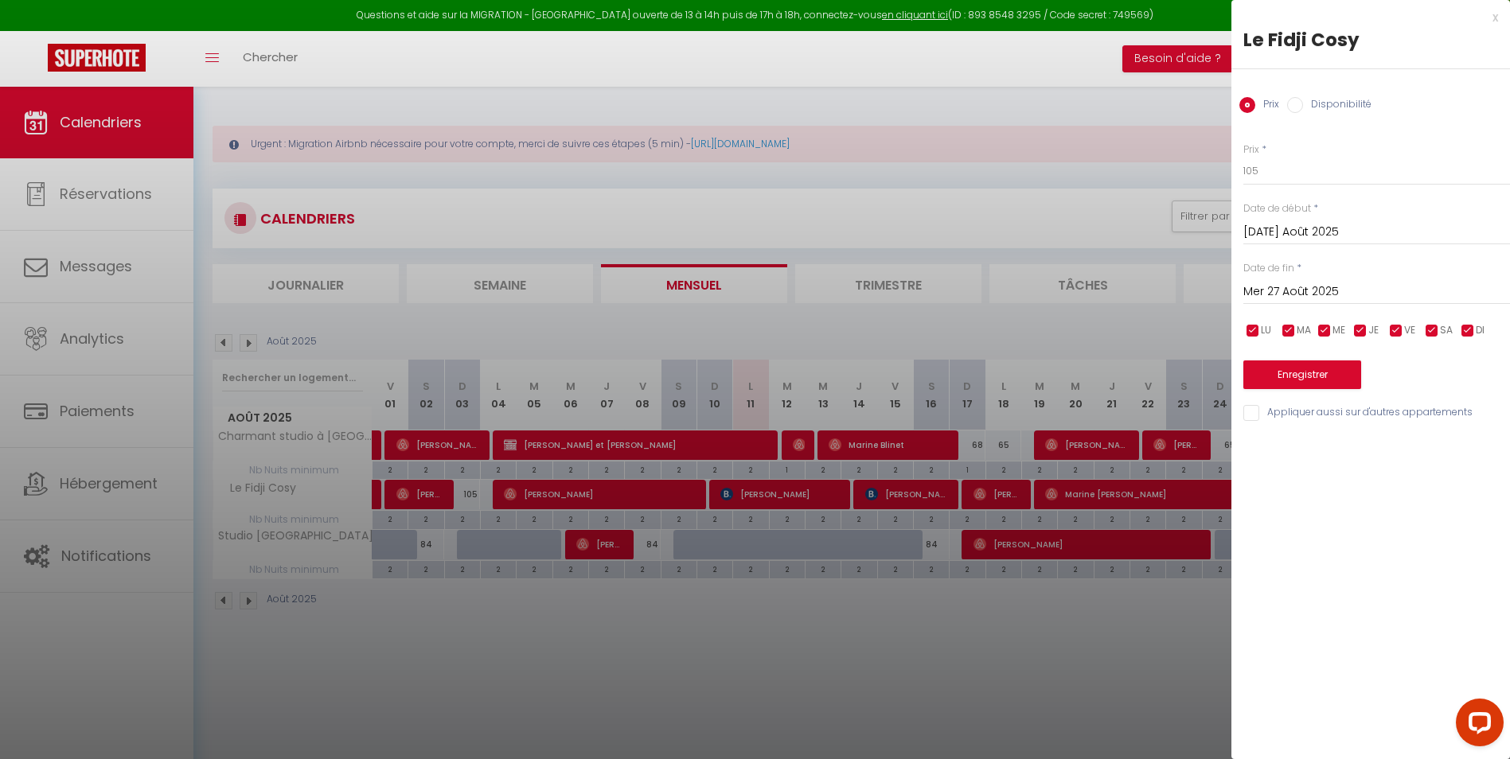
drag, startPoint x: 1157, startPoint y: 664, endPoint x: 1168, endPoint y: 665, distance: 11.3
click at [1158, 663] on div at bounding box center [755, 379] width 1510 height 759
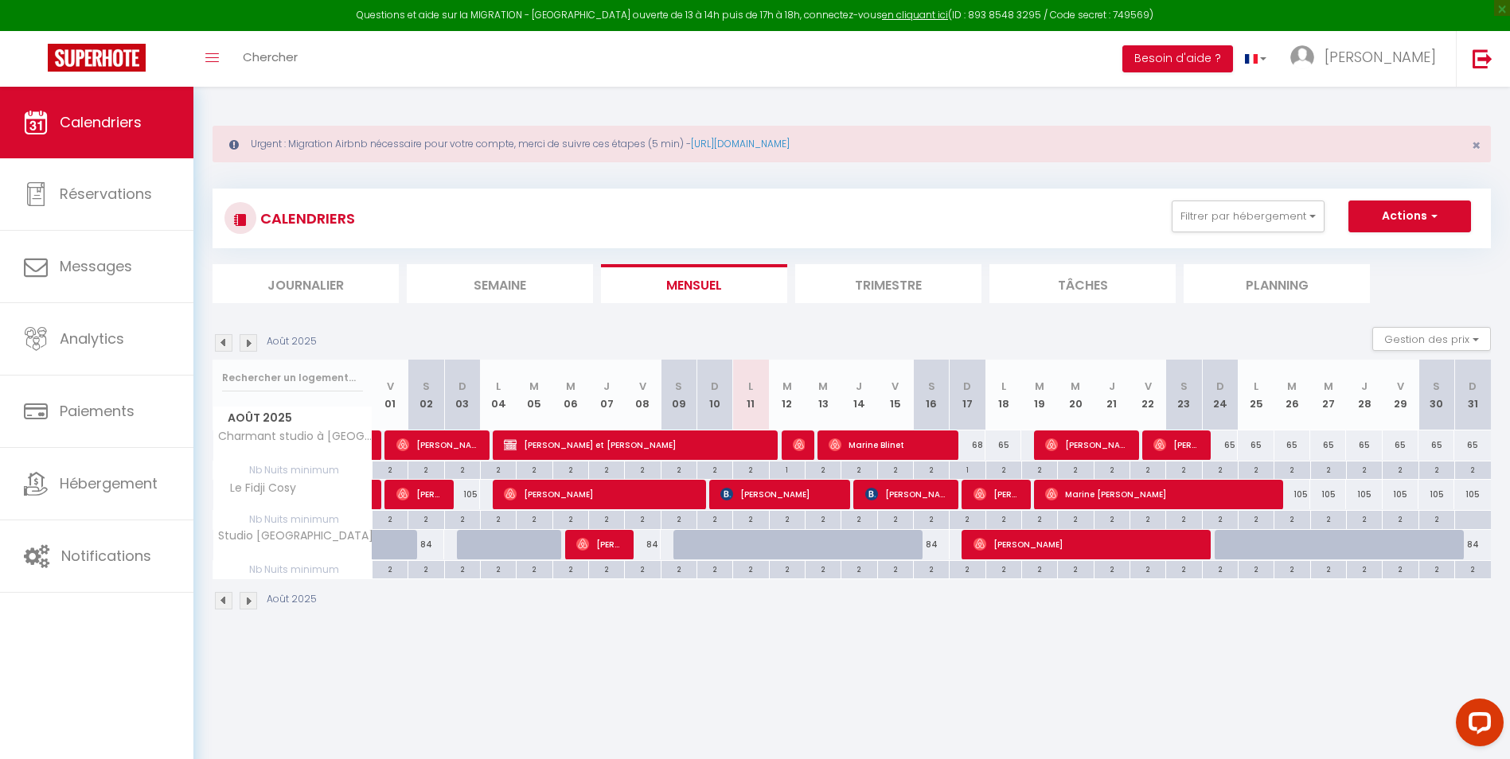
click at [1294, 522] on div "2" at bounding box center [1291, 518] width 35 height 15
type input "2"
type input "[DATE] Août 2025"
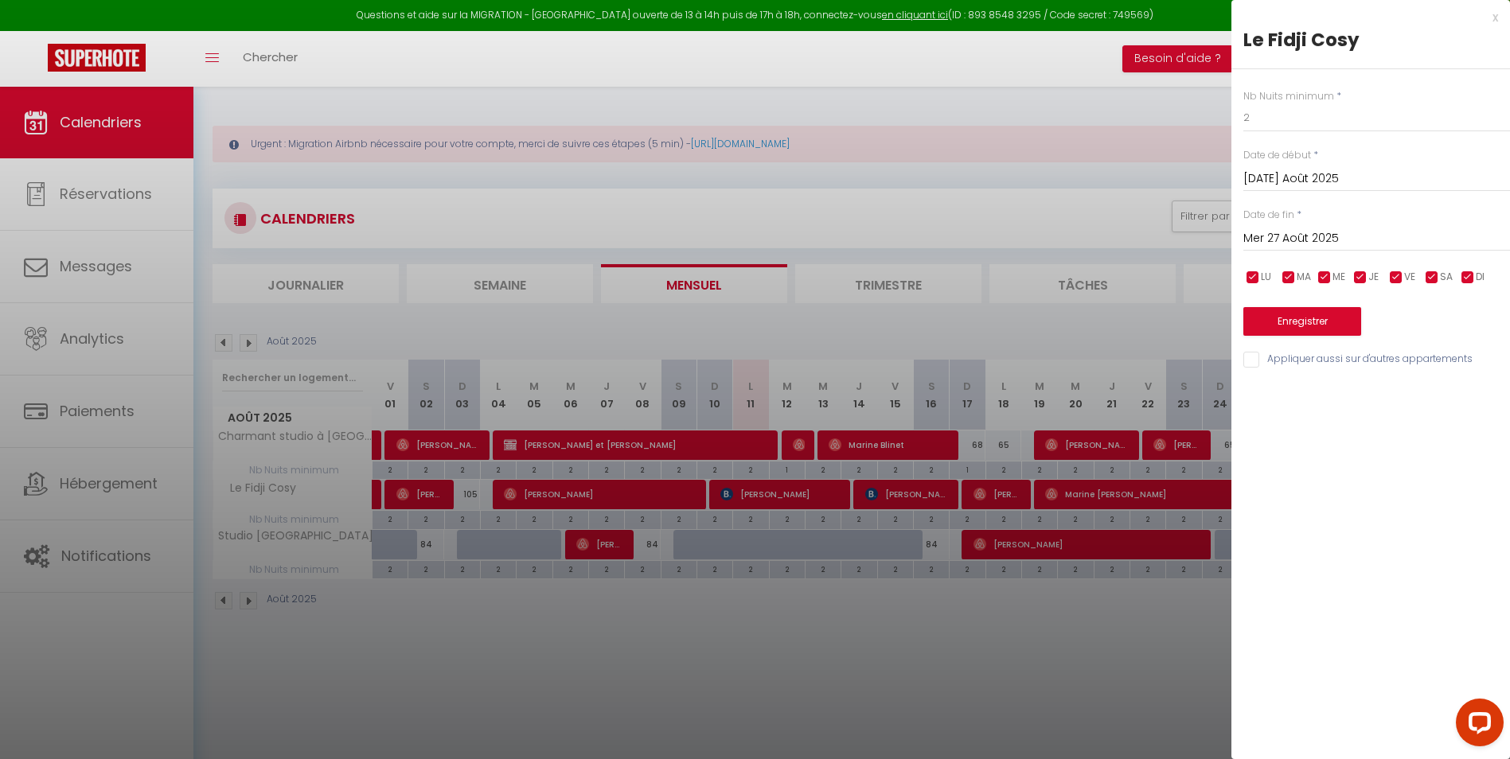
click at [1318, 239] on input "Mer 27 Août 2025" at bounding box center [1376, 238] width 267 height 21
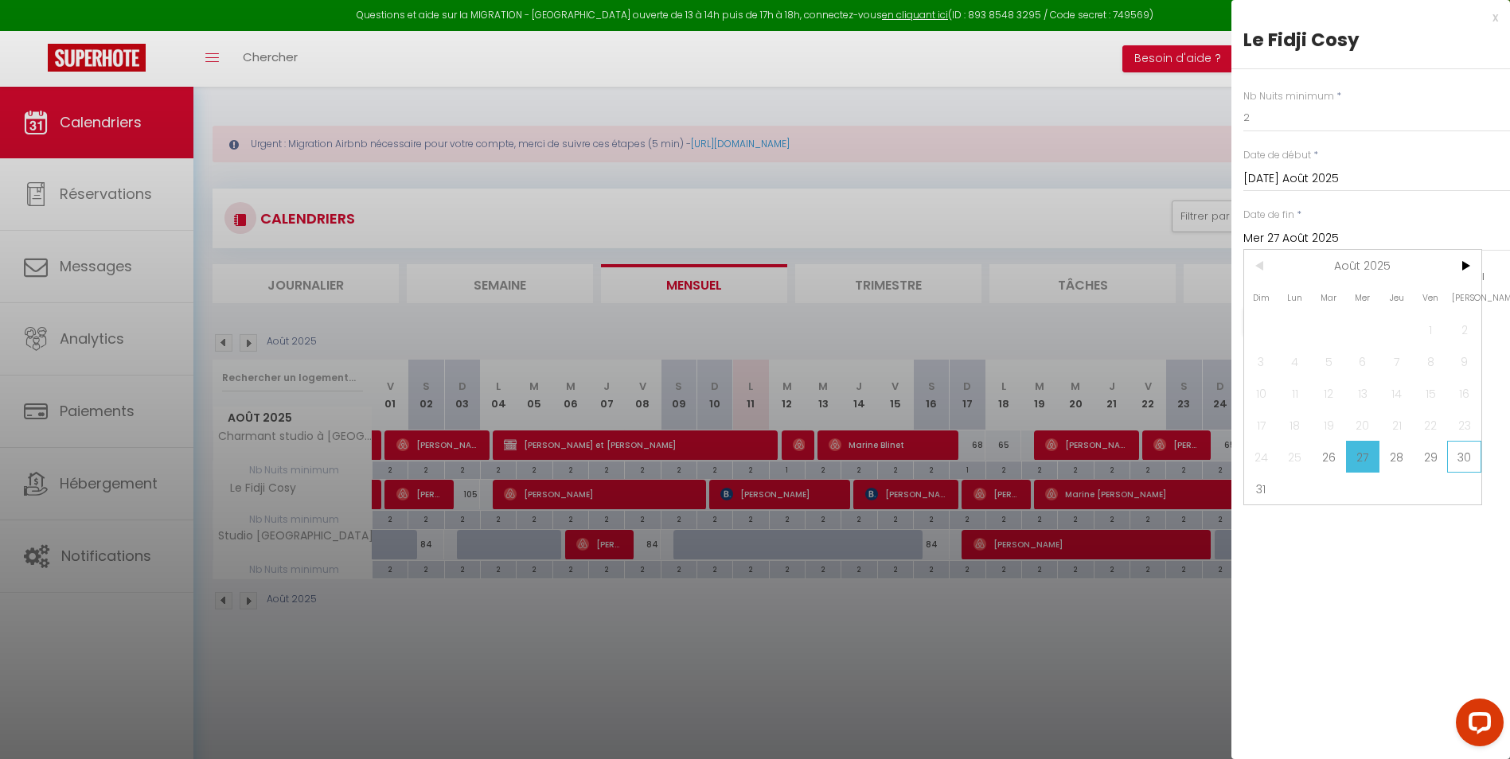
click at [1468, 459] on span "30" at bounding box center [1464, 457] width 34 height 32
type input "[PERSON_NAME] 30 Août 2025"
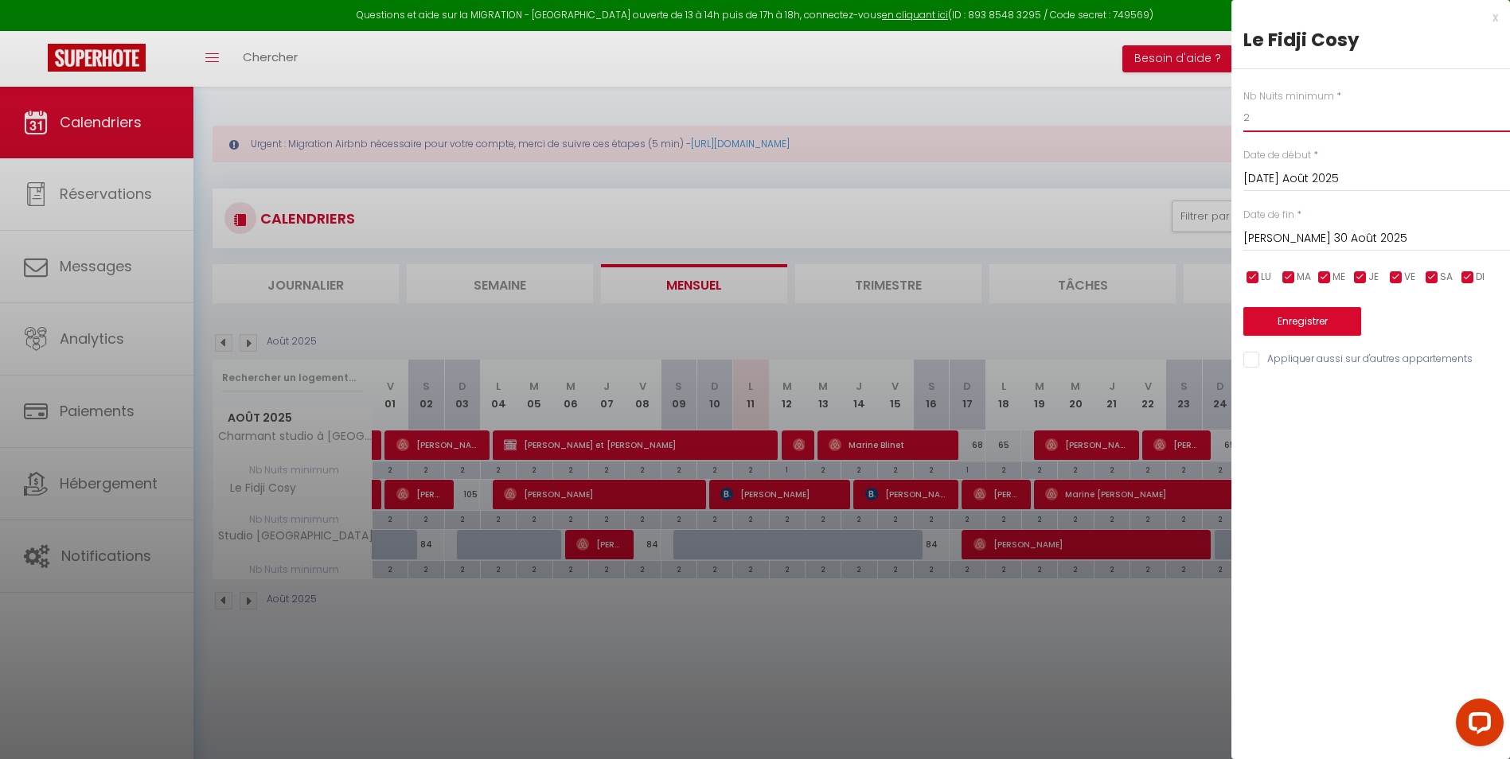
drag, startPoint x: 1253, startPoint y: 122, endPoint x: 1238, endPoint y: 119, distance: 15.3
click at [1238, 119] on div "Nb Nuits minimum * 2 Date de début * [DATE] Août 2025 < Août 2025 > Dim Lun Mar…" at bounding box center [1370, 219] width 279 height 301
type input "4"
click at [1326, 320] on button "Enregistrer" at bounding box center [1302, 321] width 118 height 29
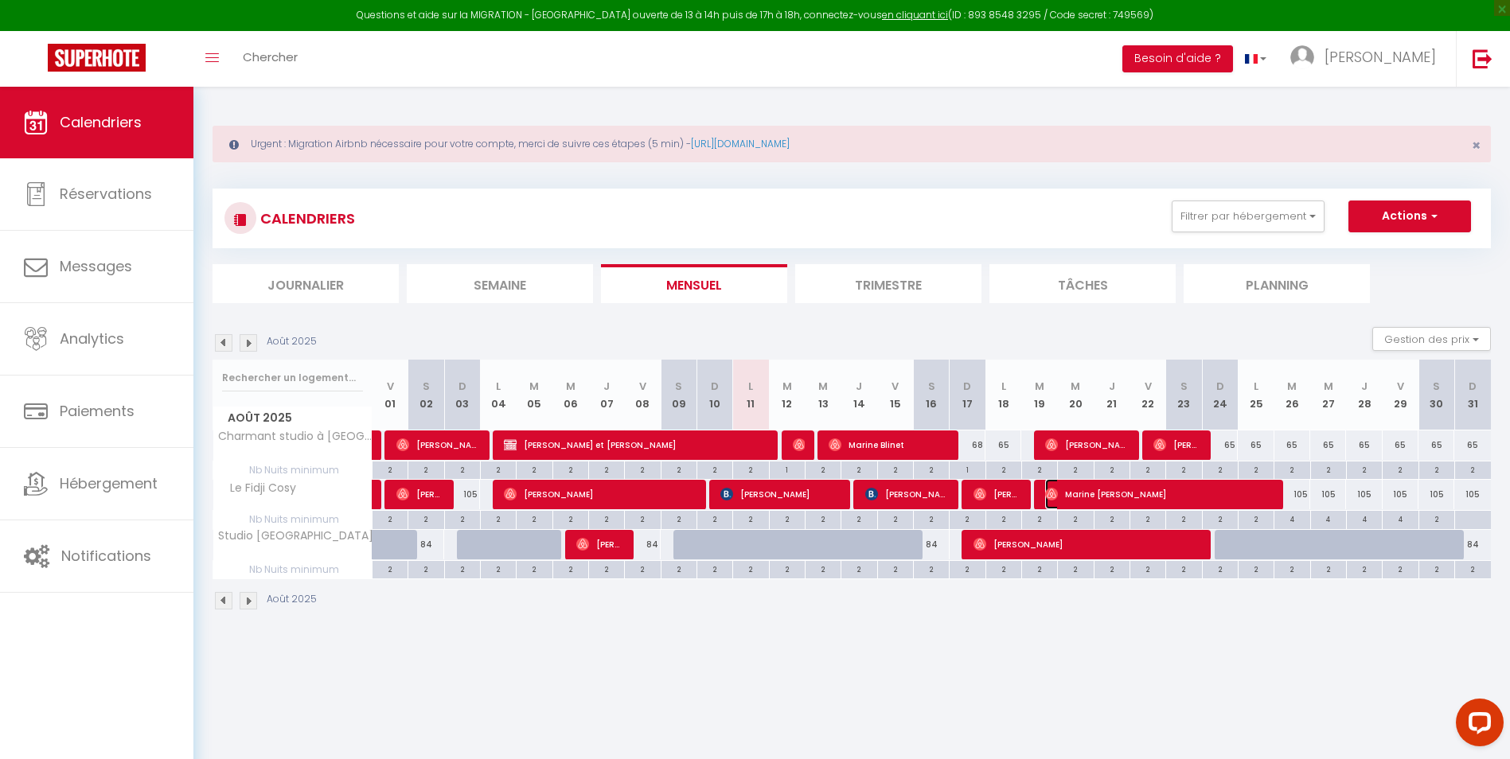
click at [1262, 491] on span "Marine [PERSON_NAME]" at bounding box center [1158, 494] width 227 height 30
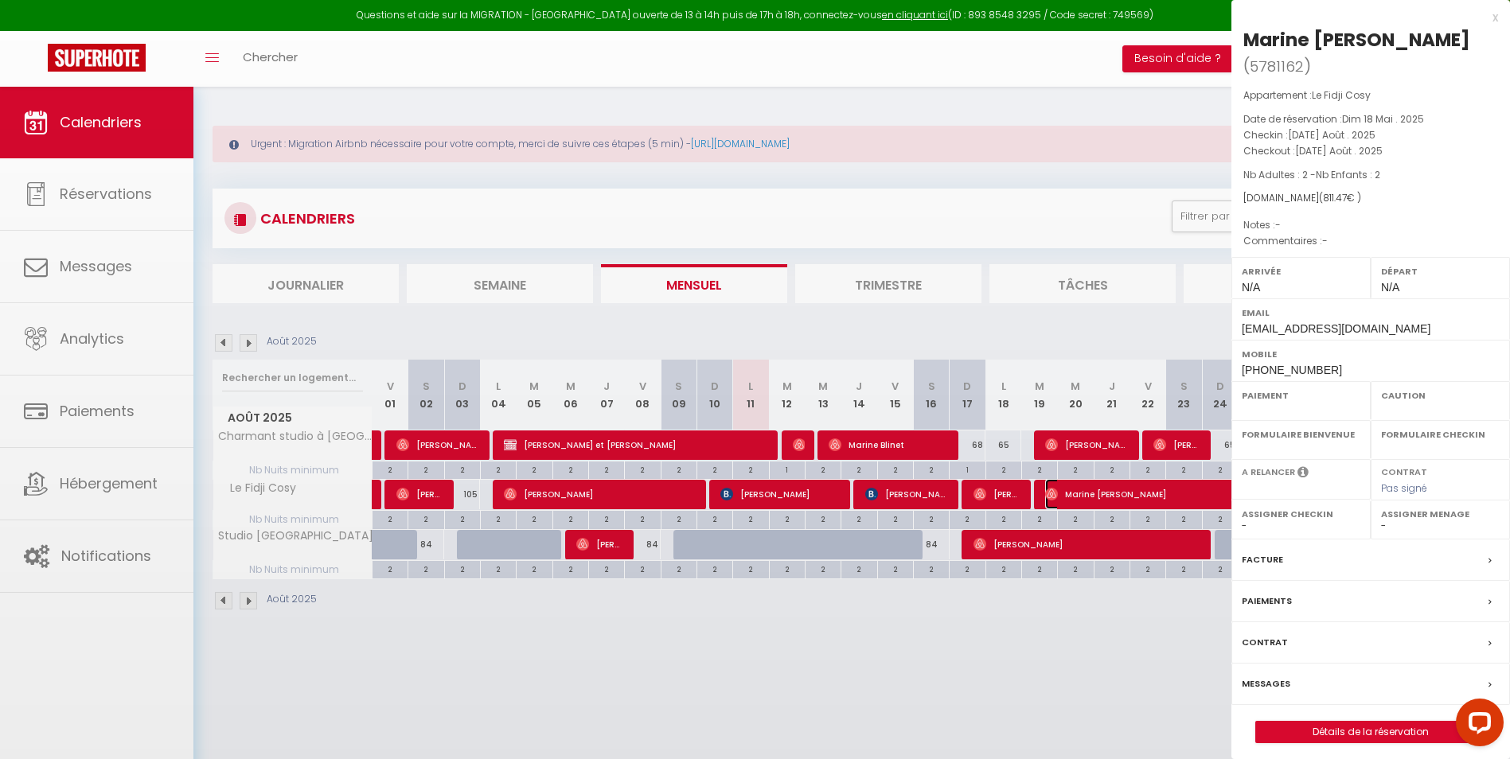
select select "OK"
select select "0"
select select "1"
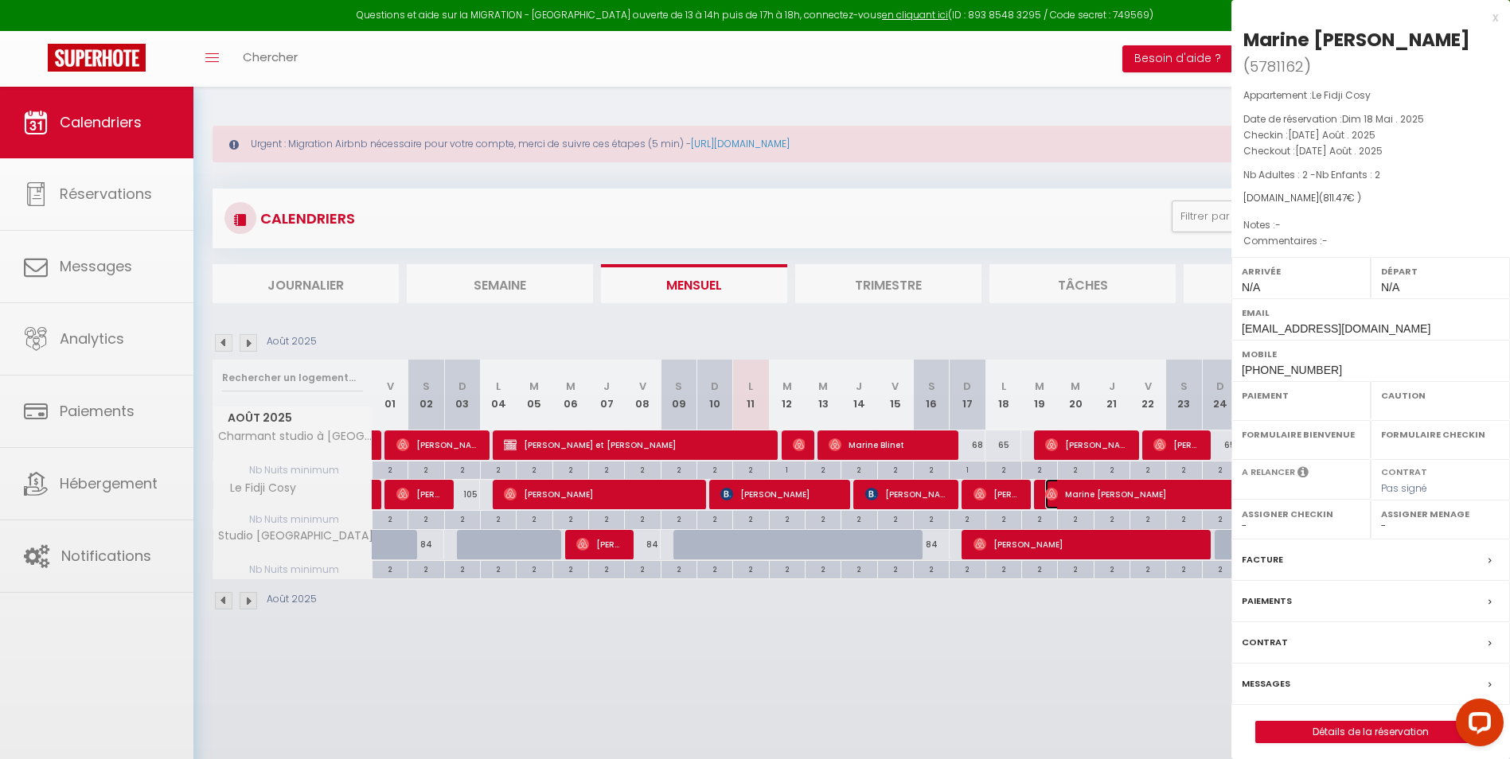
select select
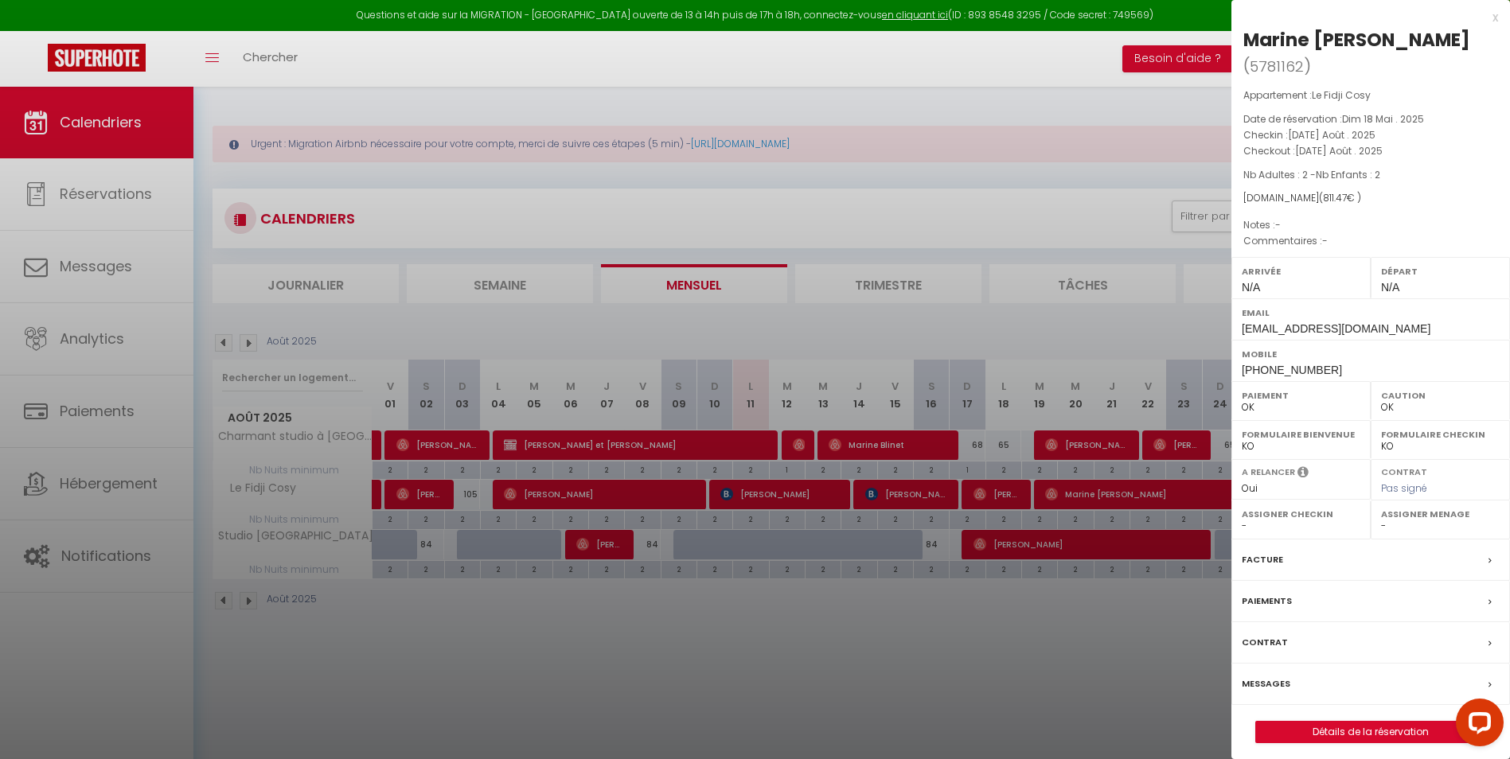
click at [1140, 659] on div at bounding box center [755, 379] width 1510 height 759
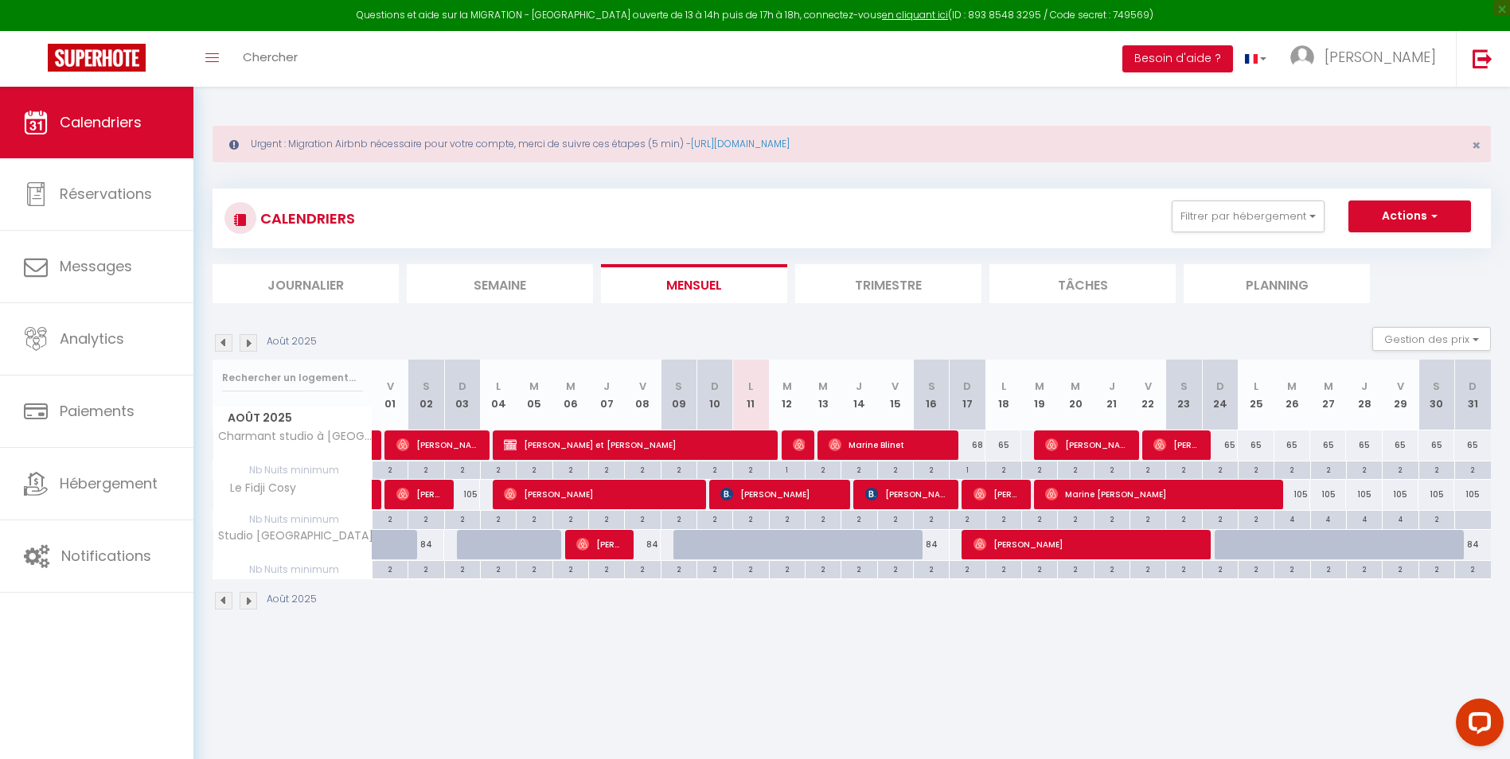
click at [1231, 450] on div "65" at bounding box center [1220, 445] width 36 height 29
type input "65"
type input "Dim 24 Août 2025"
type input "Lun 25 Août 2025"
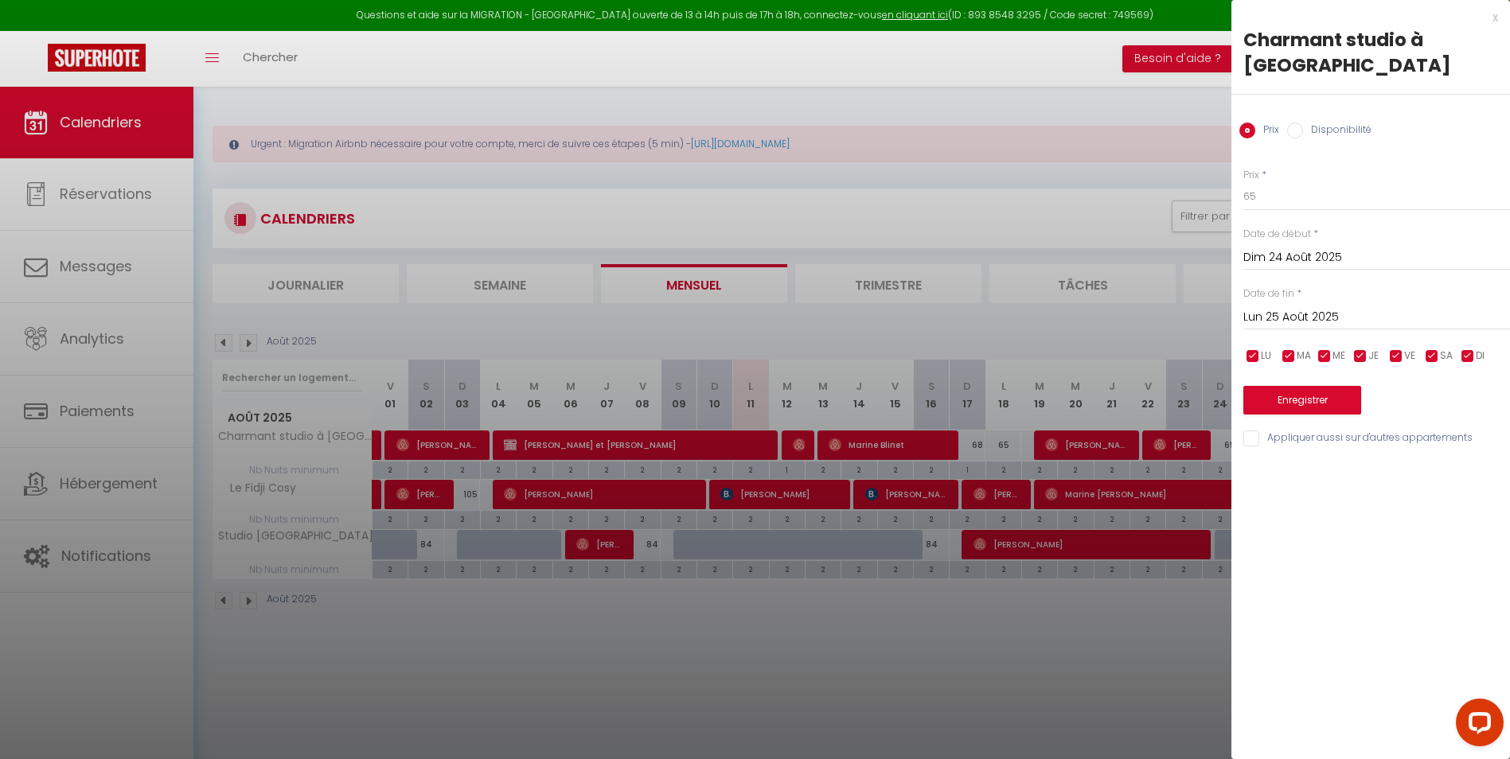
drag, startPoint x: 1133, startPoint y: 694, endPoint x: 1154, endPoint y: 682, distance: 24.6
click at [1141, 685] on div at bounding box center [755, 379] width 1510 height 759
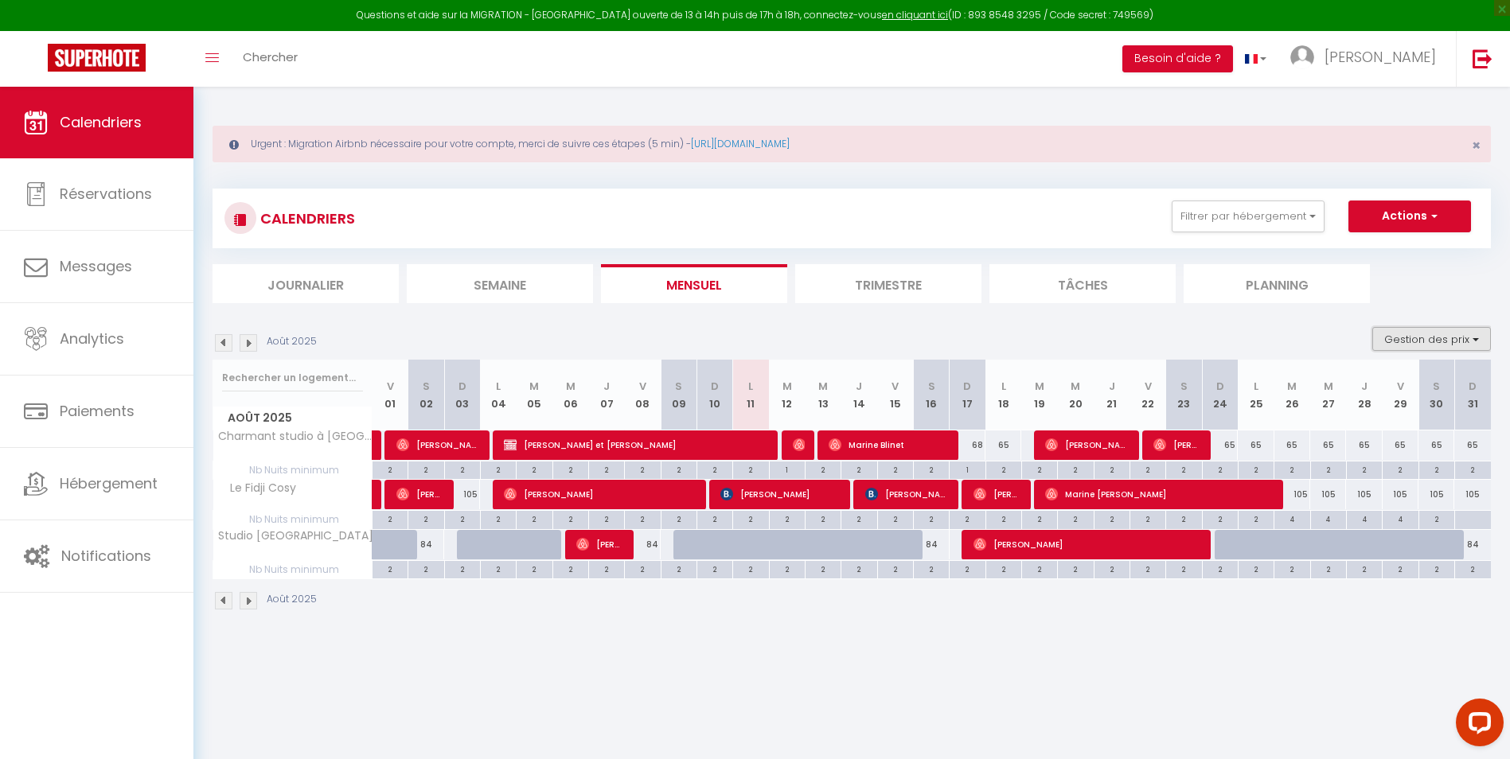
click at [1481, 338] on button "Gestion des prix" at bounding box center [1431, 339] width 119 height 24
click at [1387, 386] on input "Nb Nuits minimum" at bounding box center [1418, 388] width 143 height 16
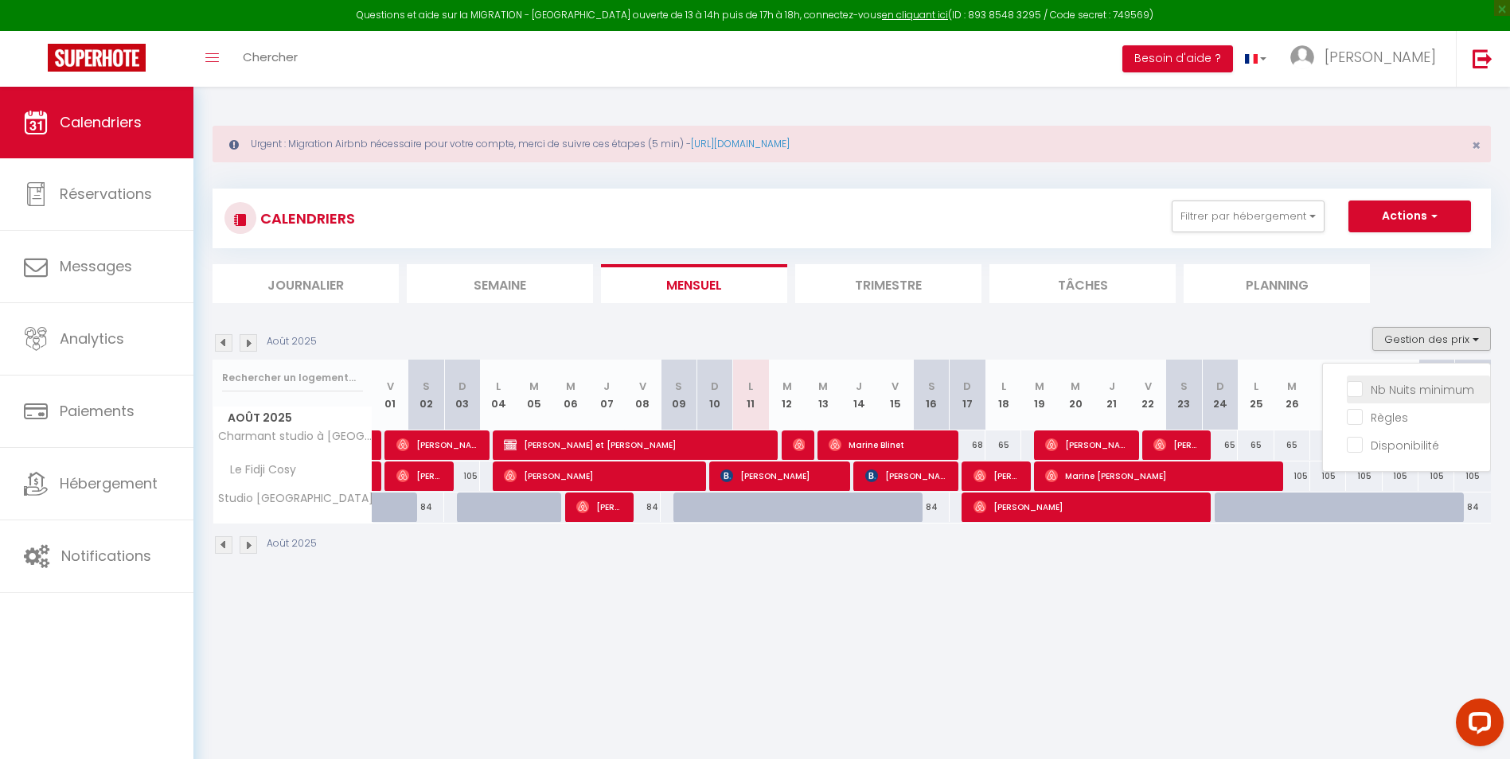
click at [1361, 388] on input "Nb Nuits minimum" at bounding box center [1418, 388] width 143 height 16
checkbox input "true"
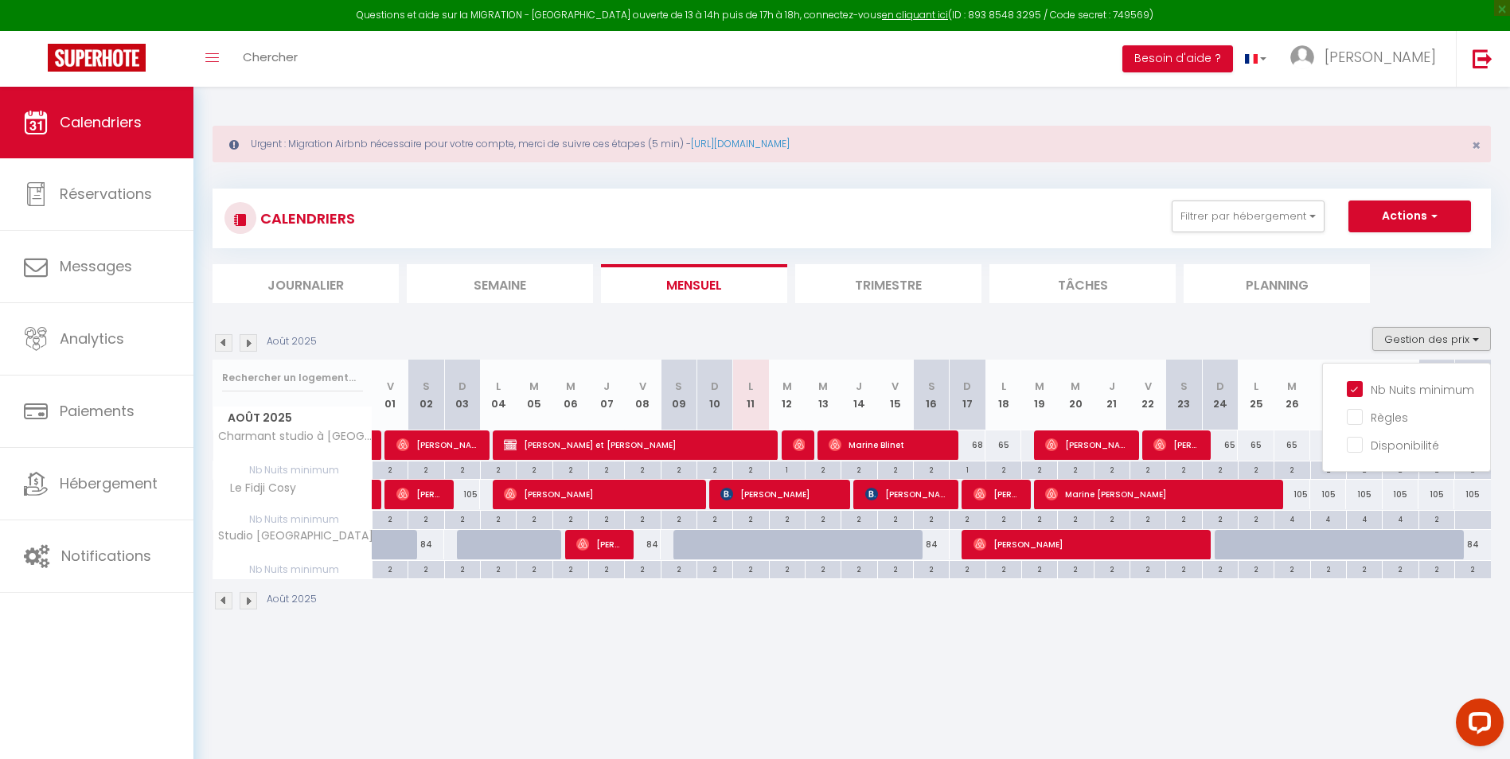
click at [1227, 471] on div "2" at bounding box center [1220, 469] width 35 height 15
type input "2"
type input "Dim 24 Août 2025"
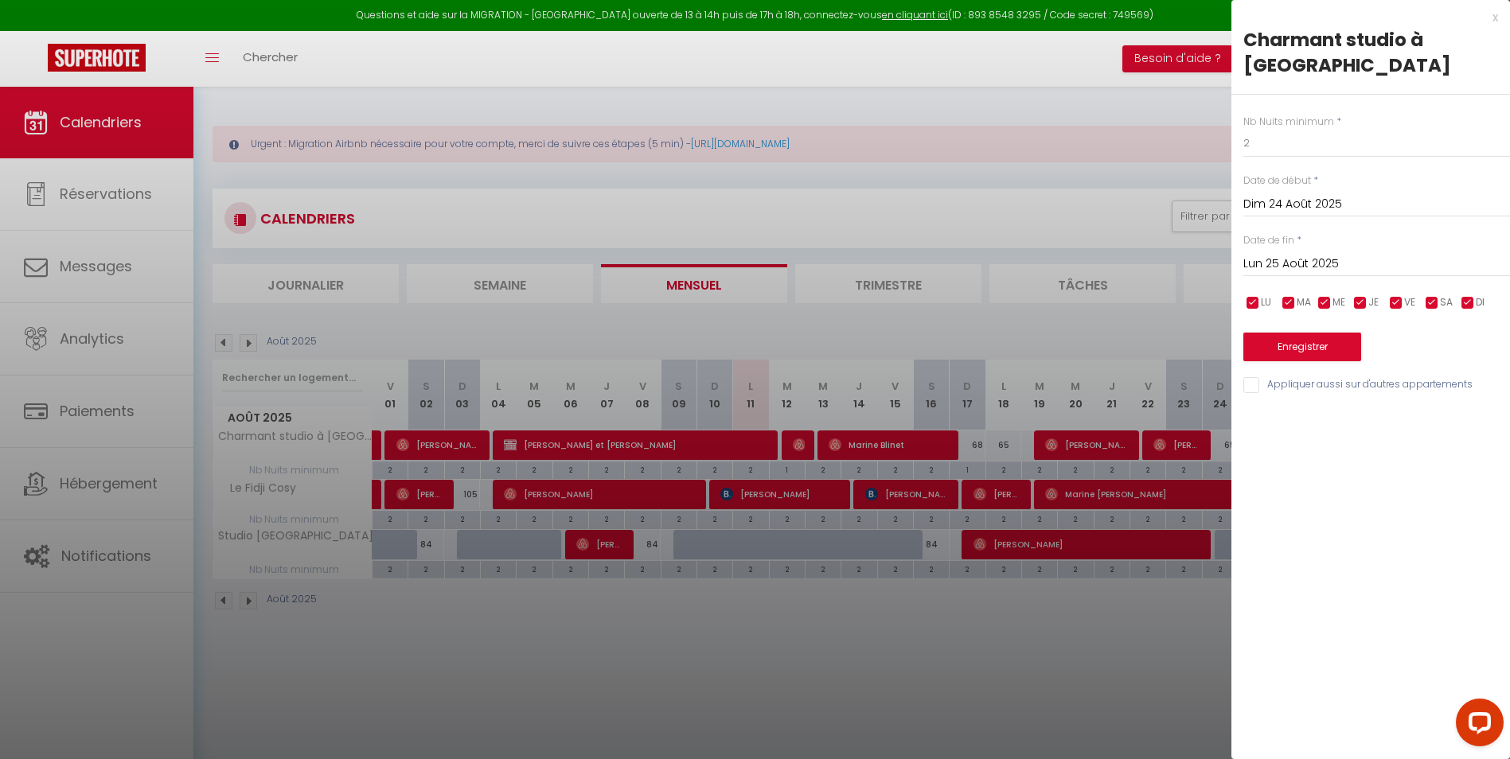
click at [1333, 263] on input "Lun 25 Août 2025" at bounding box center [1376, 264] width 267 height 21
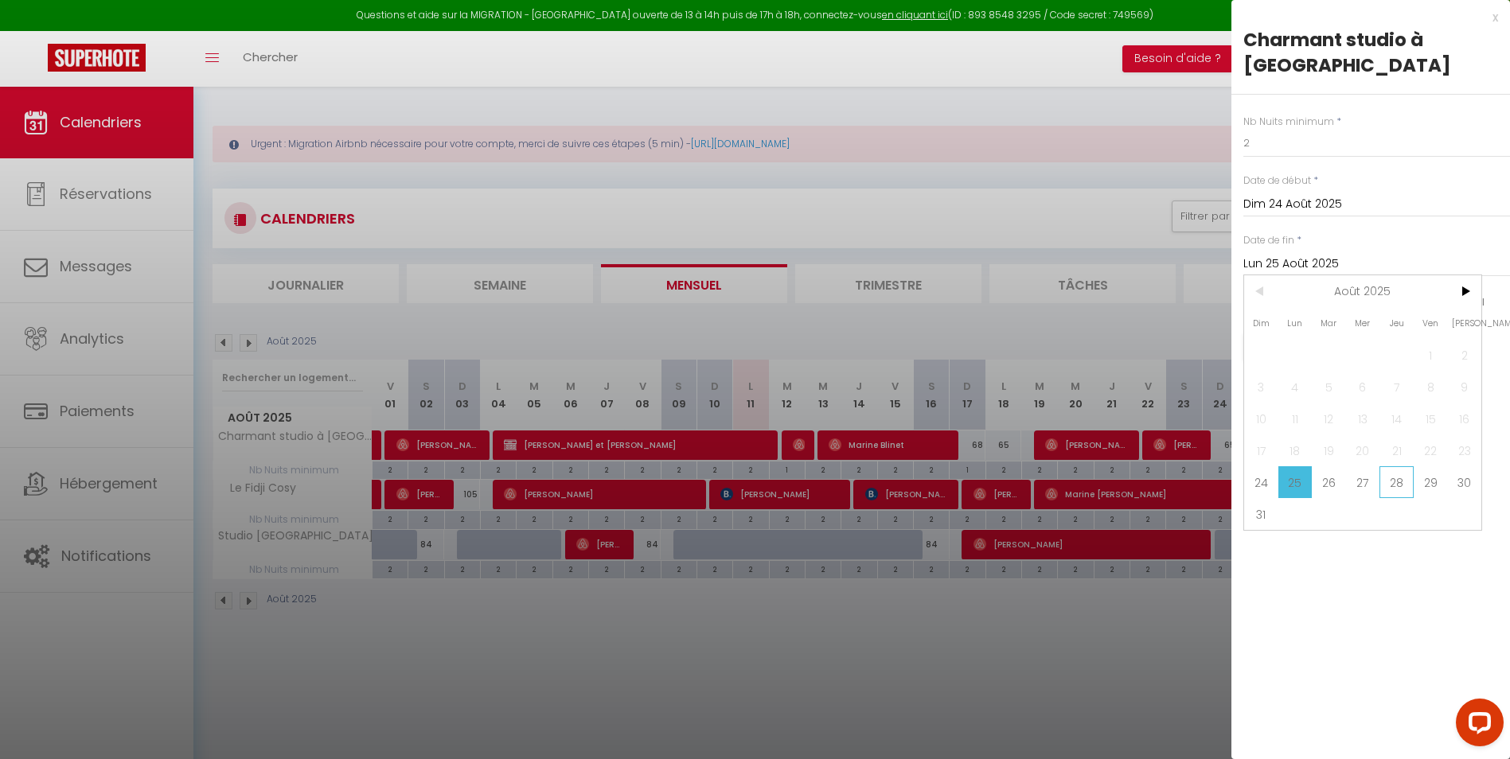
click at [1391, 484] on span "28" at bounding box center [1396, 482] width 34 height 32
type input "Jeu 28 Août 2025"
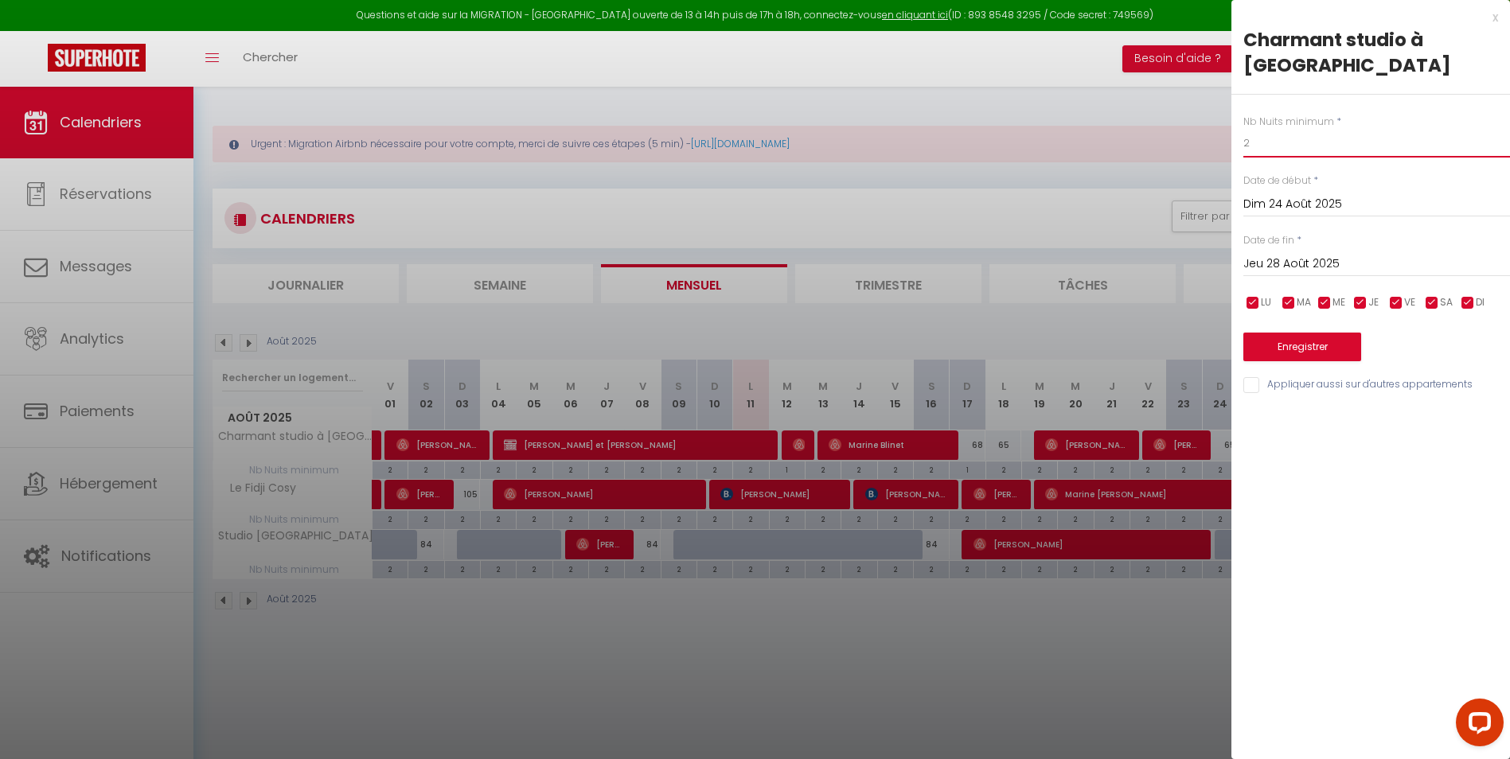
drag, startPoint x: 1261, startPoint y: 146, endPoint x: 1217, endPoint y: 144, distance: 43.8
click at [1217, 144] on body "Questions et aide sur la MIGRATION - [GEOGRAPHIC_DATA] ouverte de 13 à 14h puis…" at bounding box center [755, 466] width 1510 height 759
type input "4"
click at [1317, 356] on button "Enregistrer" at bounding box center [1302, 347] width 118 height 29
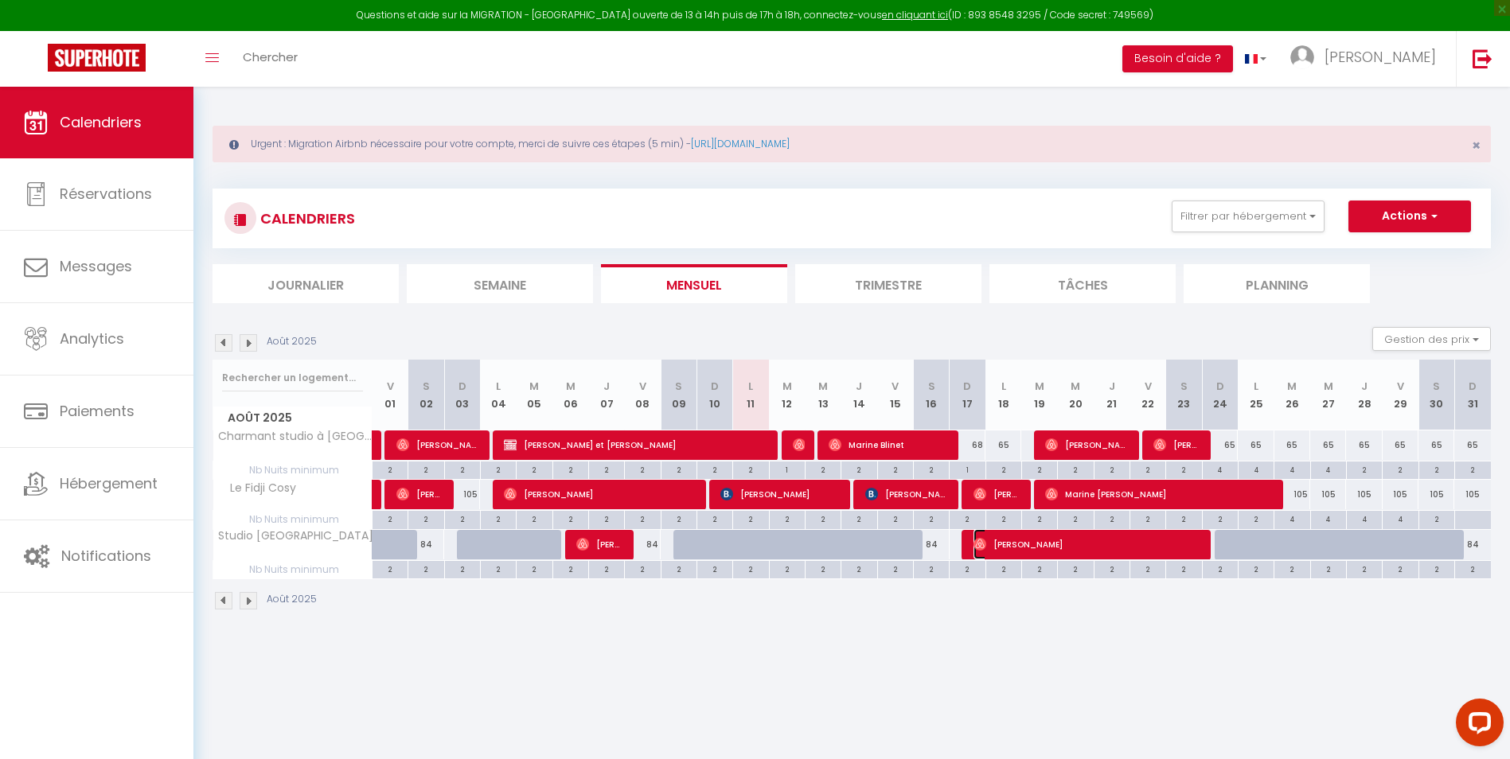
click at [1192, 548] on span "[PERSON_NAME]" at bounding box center [1087, 544] width 227 height 30
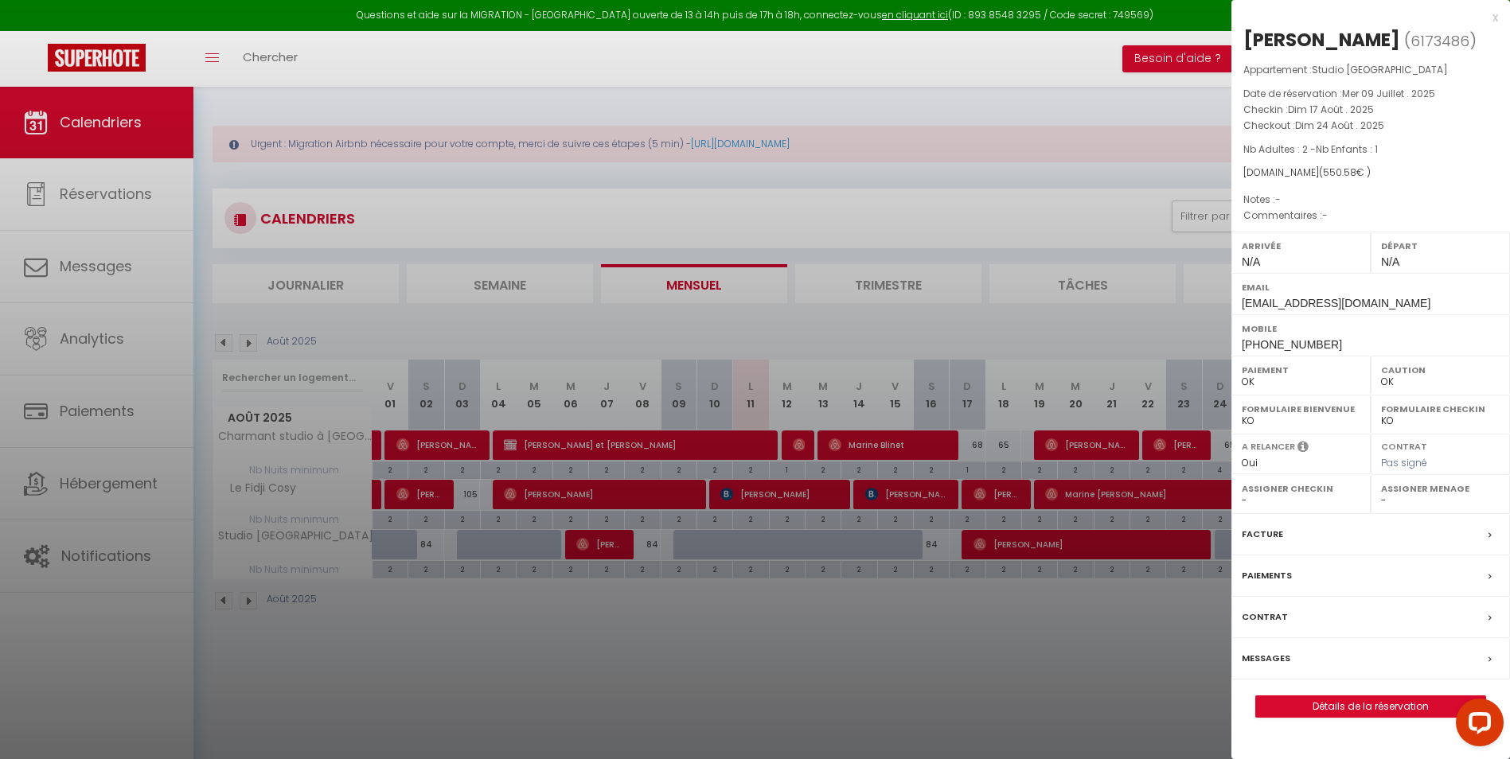
click at [1127, 695] on div at bounding box center [755, 379] width 1510 height 759
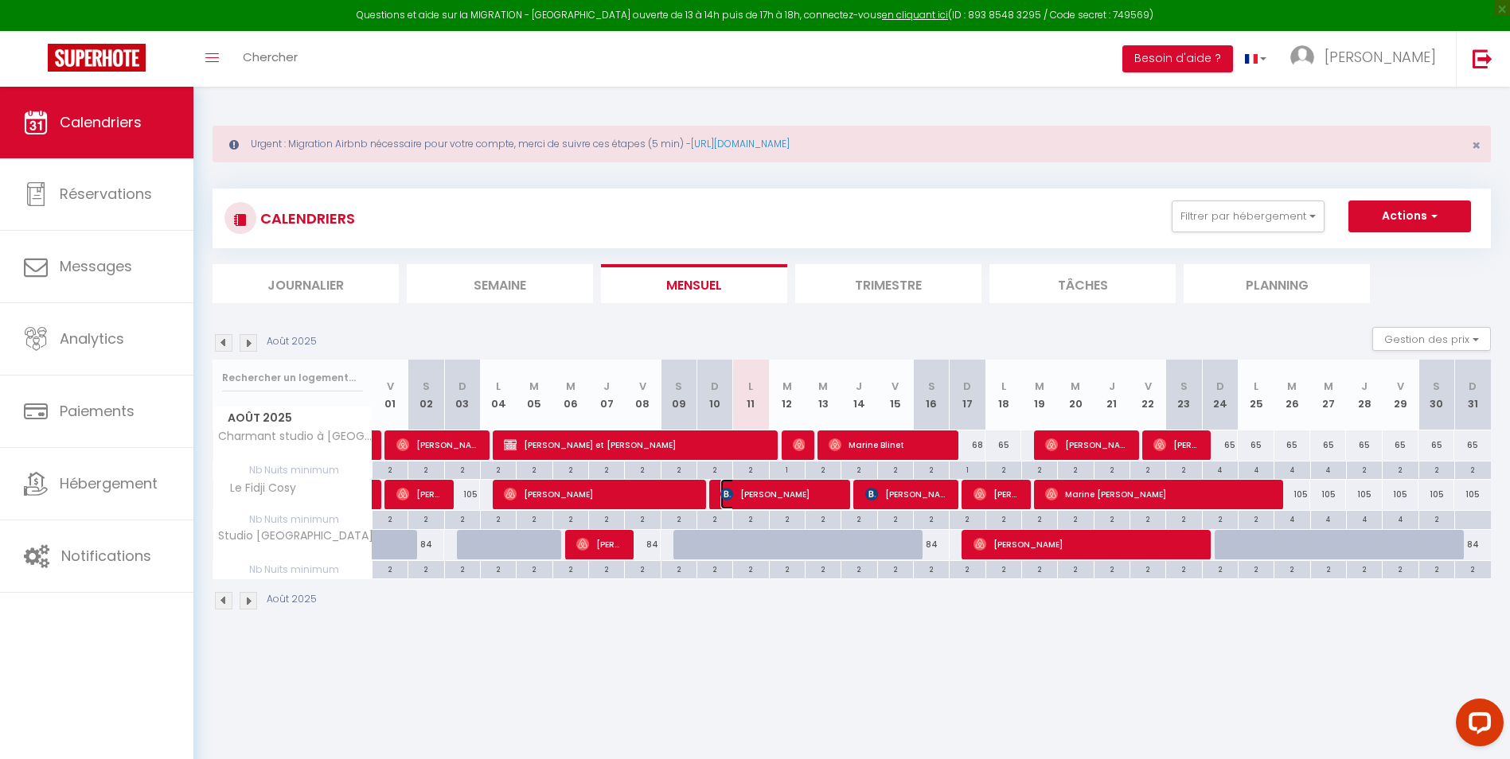
click at [840, 495] on span "[PERSON_NAME]" at bounding box center [779, 494] width 119 height 30
select select "KO"
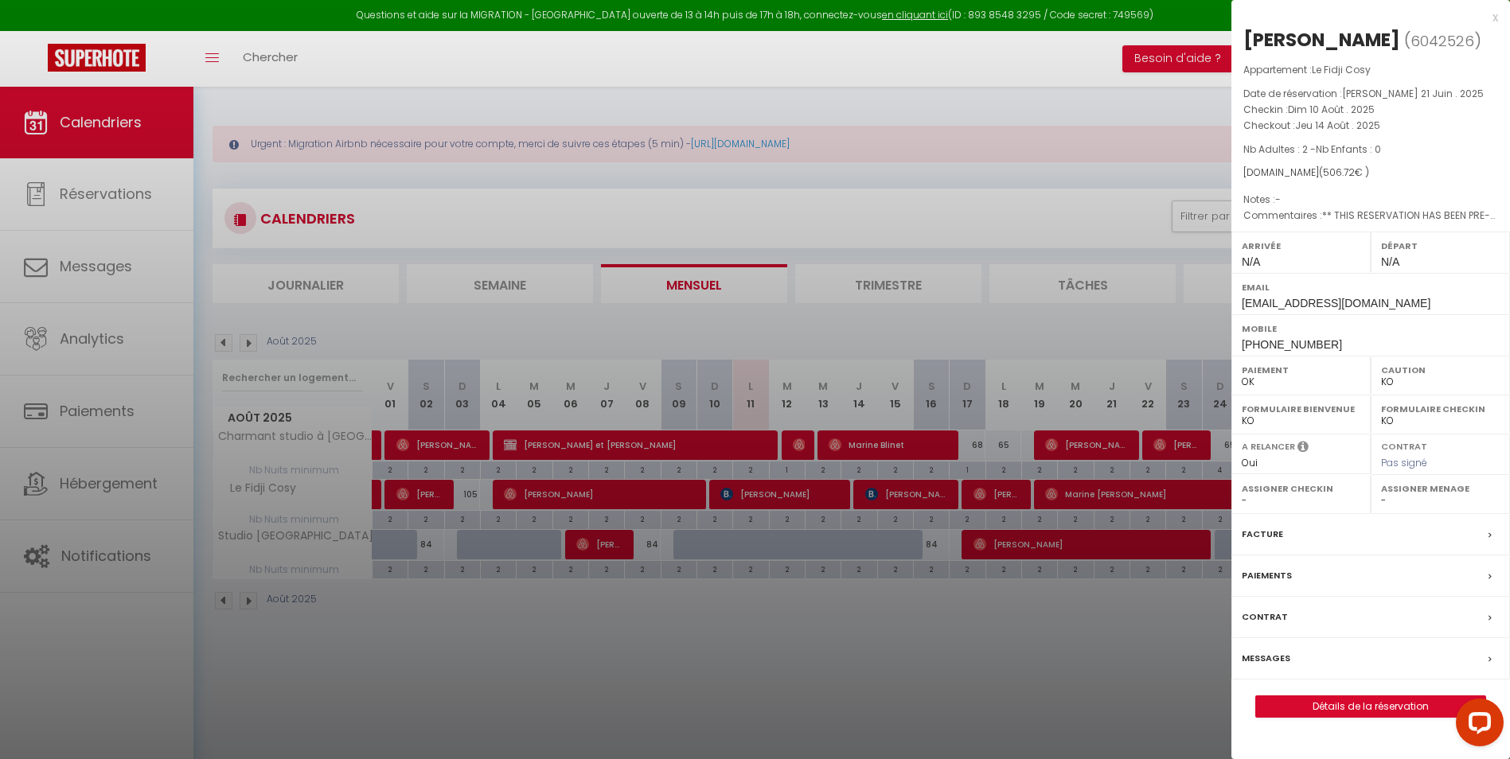
click at [930, 619] on div at bounding box center [755, 379] width 1510 height 759
